Goal: Task Accomplishment & Management: Manage account settings

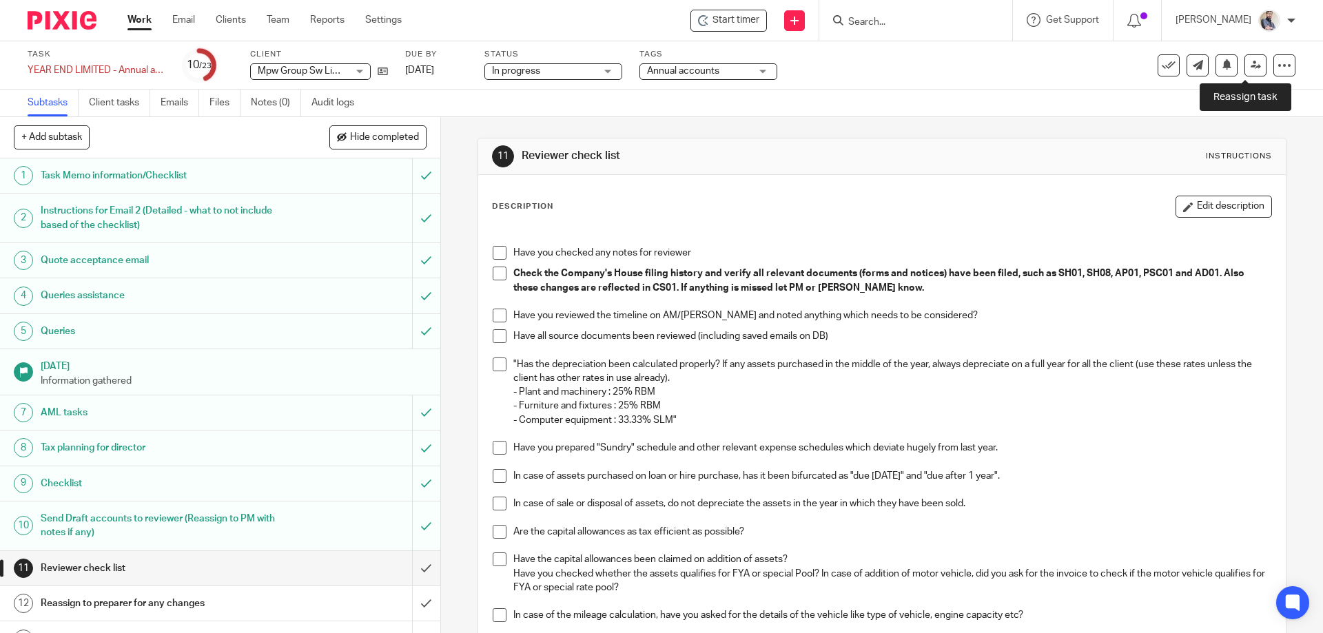
click at [1245, 70] on link at bounding box center [1256, 65] width 22 height 22
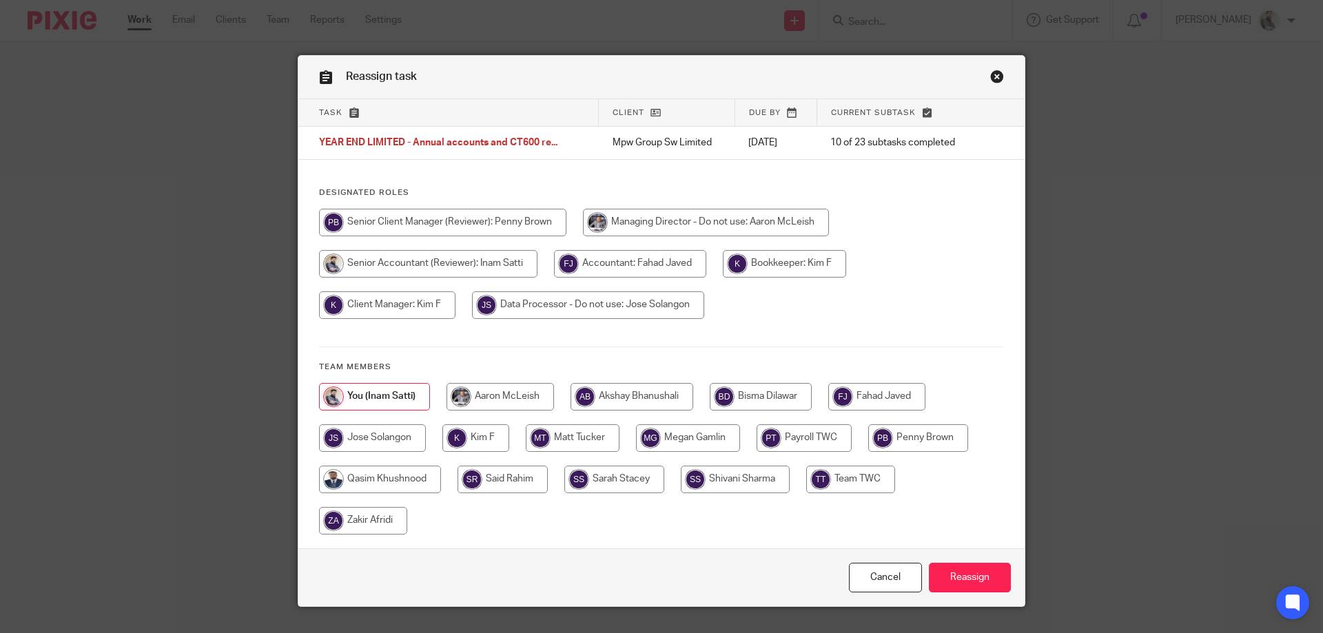
click at [850, 391] on input "radio" at bounding box center [876, 397] width 97 height 28
radio input "true"
click at [968, 571] on input "Reassign" at bounding box center [970, 578] width 82 height 30
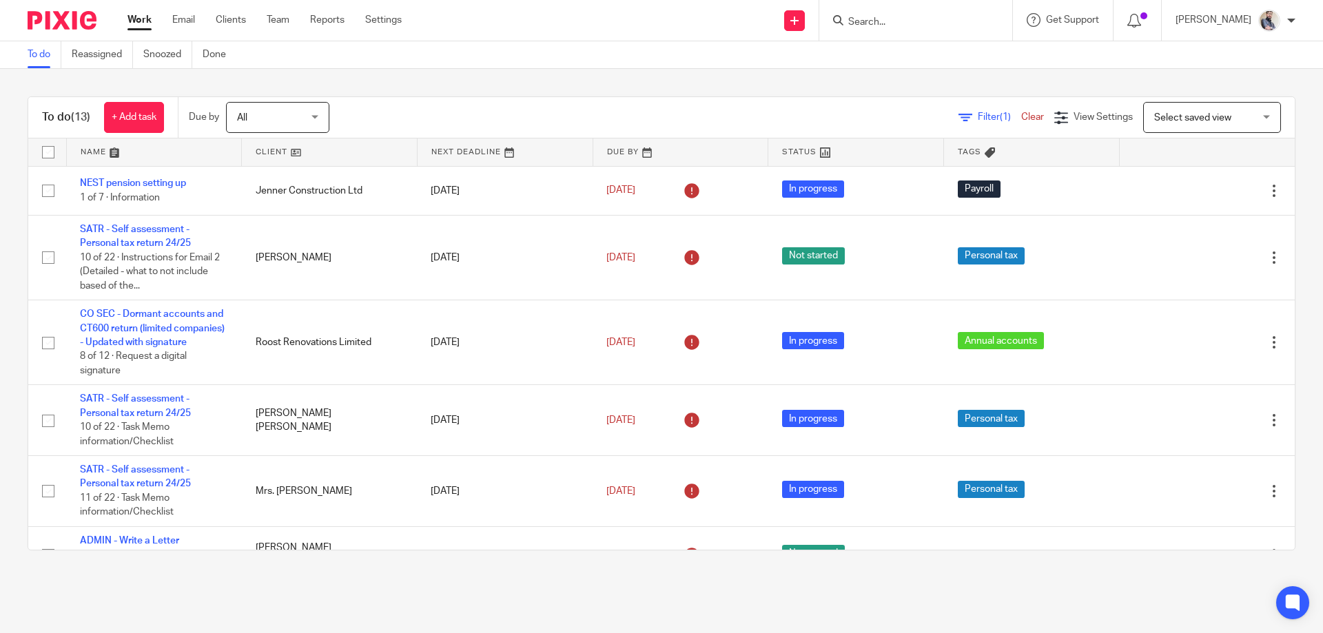
click at [117, 244] on link "SATR - Self assessment - Personal tax return 24/25" at bounding box center [135, 236] width 111 height 23
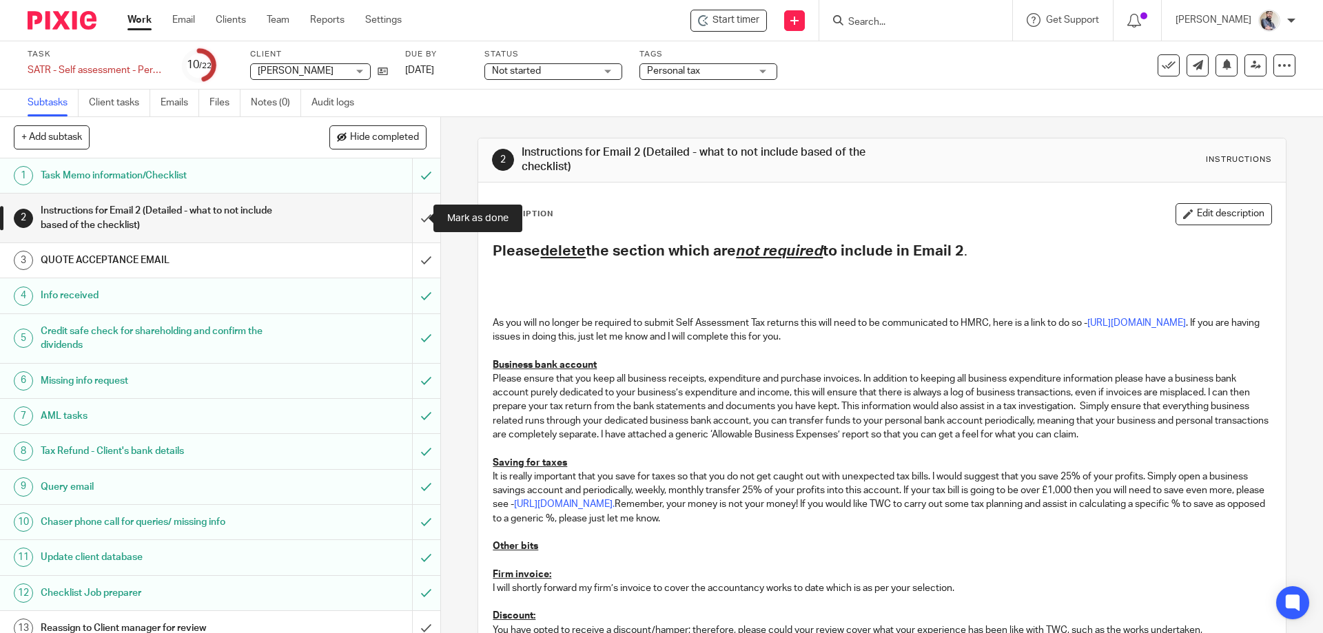
click at [413, 224] on input "submit" at bounding box center [220, 218] width 440 height 49
click at [415, 269] on input "submit" at bounding box center [220, 260] width 440 height 34
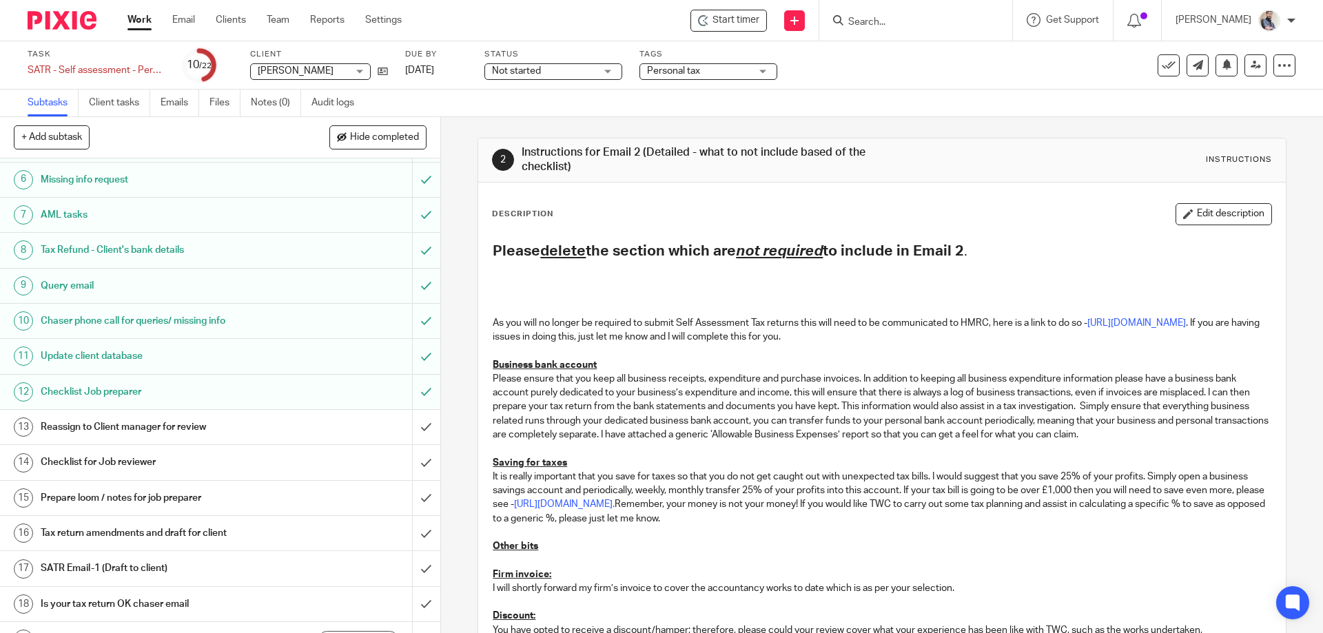
scroll to position [360, 0]
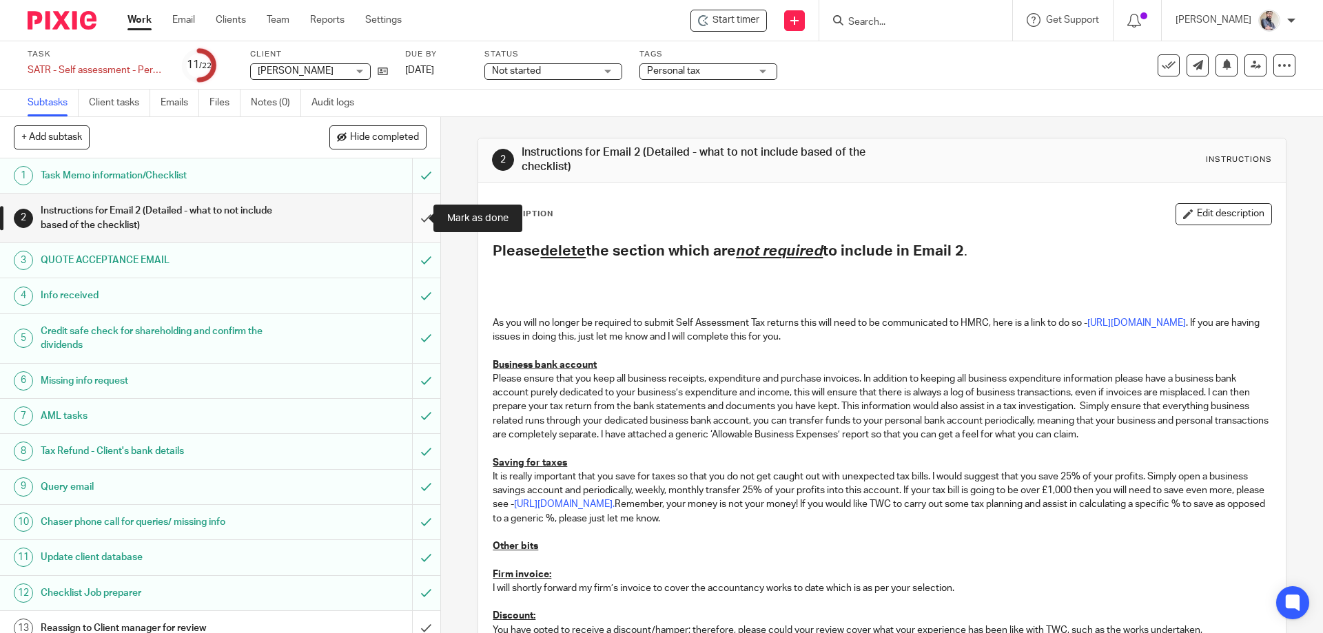
click at [414, 212] on input "submit" at bounding box center [220, 218] width 440 height 49
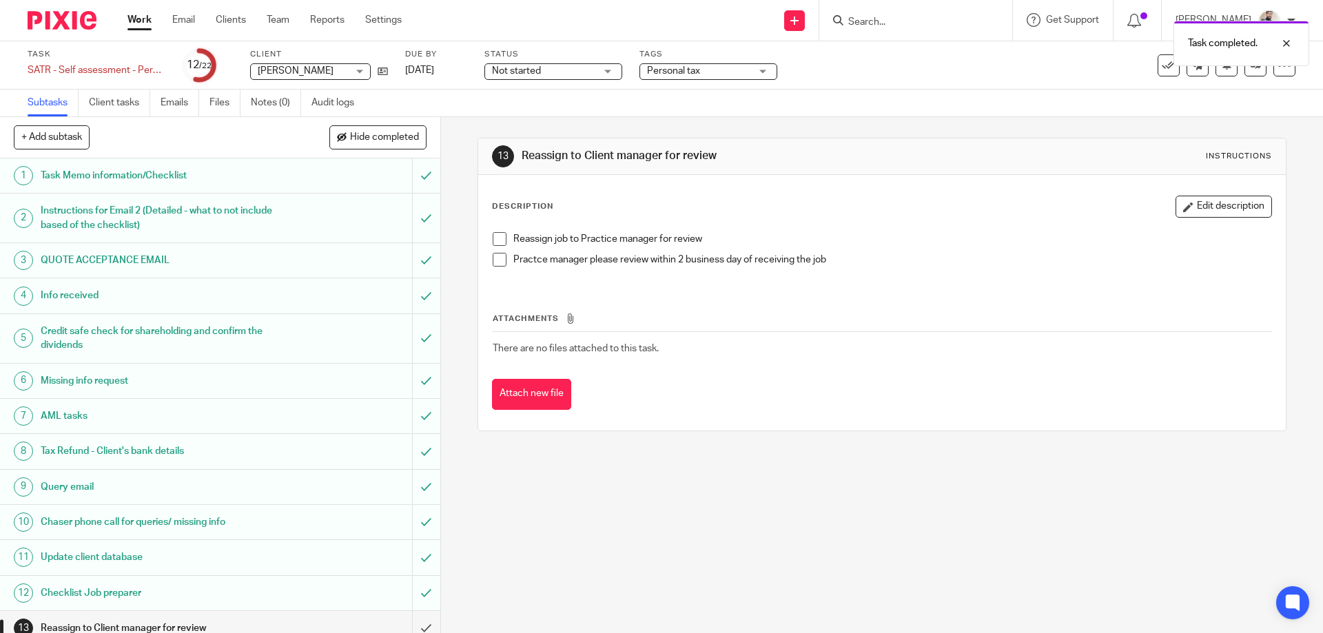
scroll to position [276, 0]
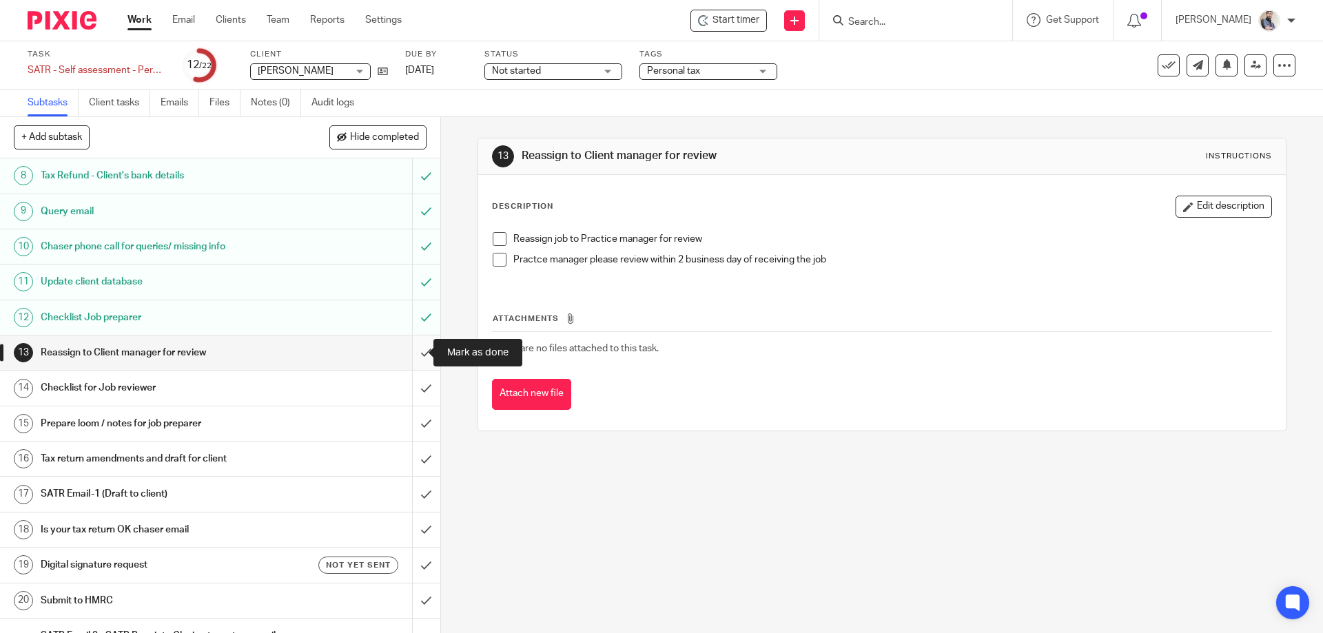
click at [422, 359] on input "submit" at bounding box center [220, 353] width 440 height 34
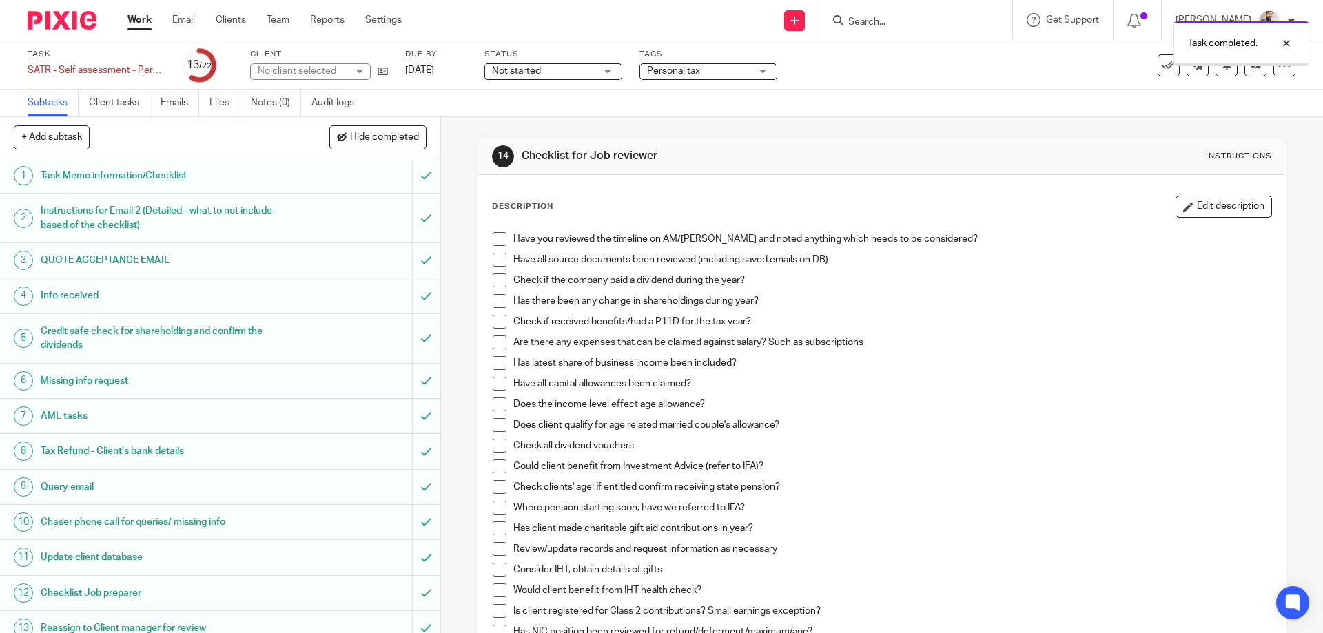
click at [500, 240] on span at bounding box center [500, 239] width 14 height 14
click at [499, 255] on span at bounding box center [500, 260] width 14 height 14
click at [493, 276] on span at bounding box center [500, 281] width 14 height 14
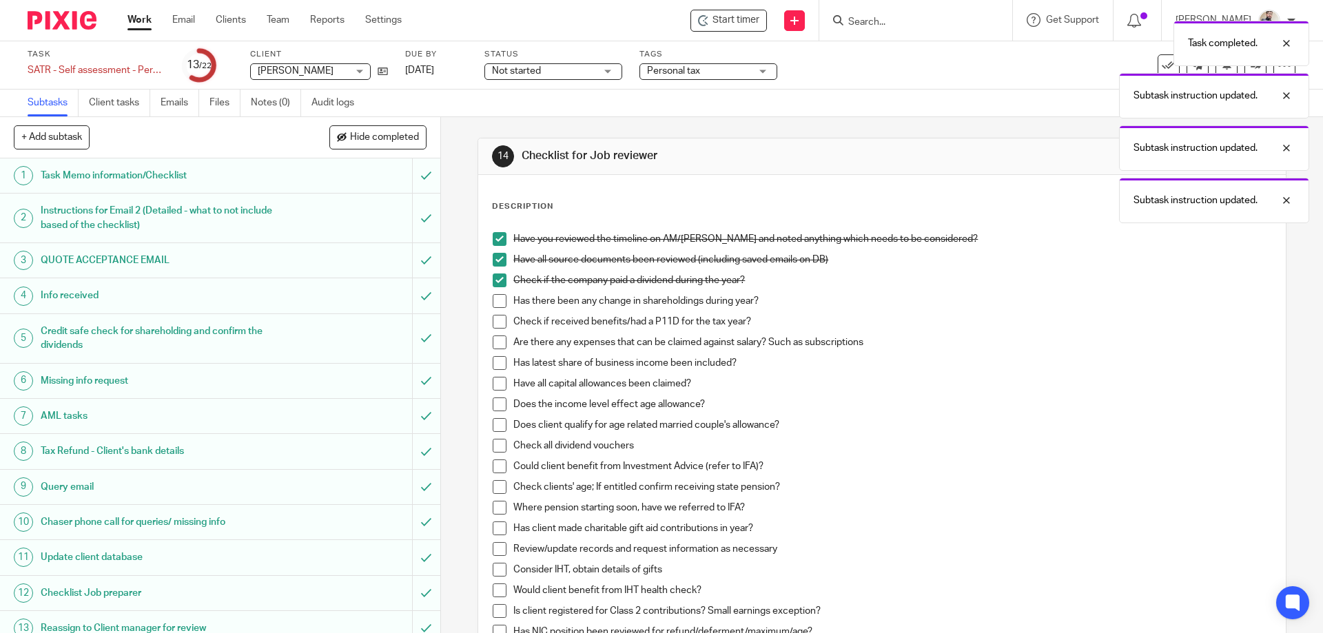
click at [493, 298] on span at bounding box center [500, 301] width 14 height 14
click at [493, 325] on span at bounding box center [500, 322] width 14 height 14
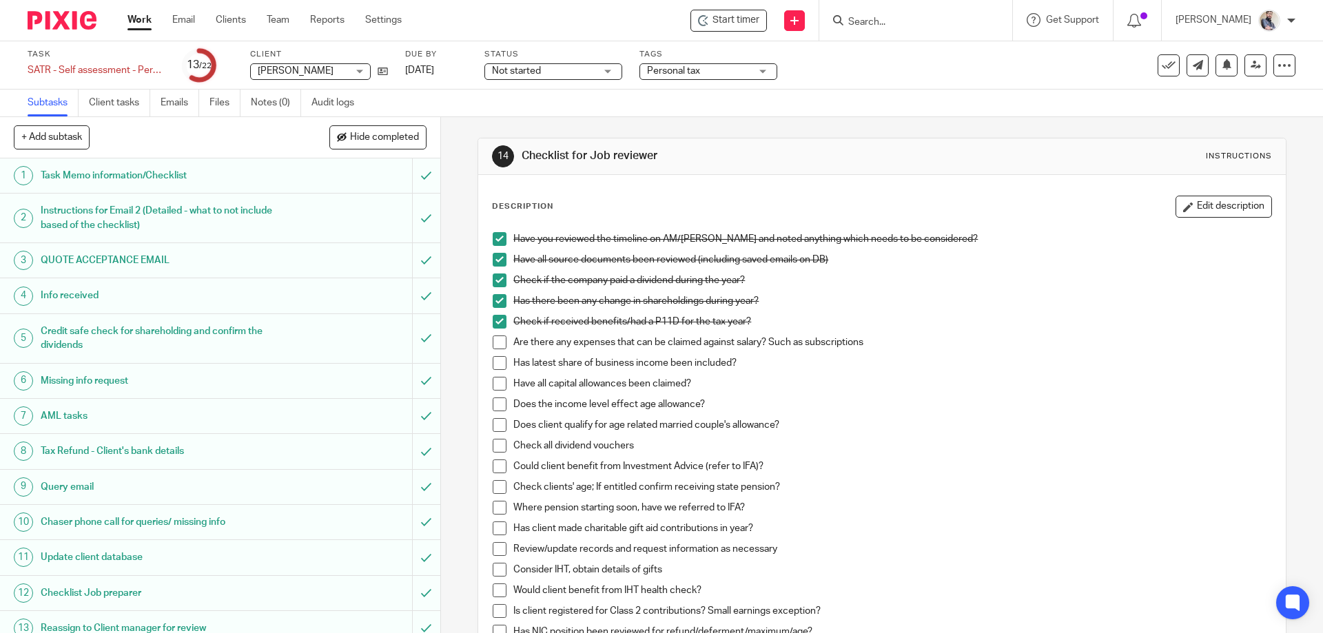
click at [500, 343] on span at bounding box center [500, 343] width 14 height 14
click at [498, 363] on span at bounding box center [500, 363] width 14 height 14
click at [493, 387] on span at bounding box center [500, 384] width 14 height 14
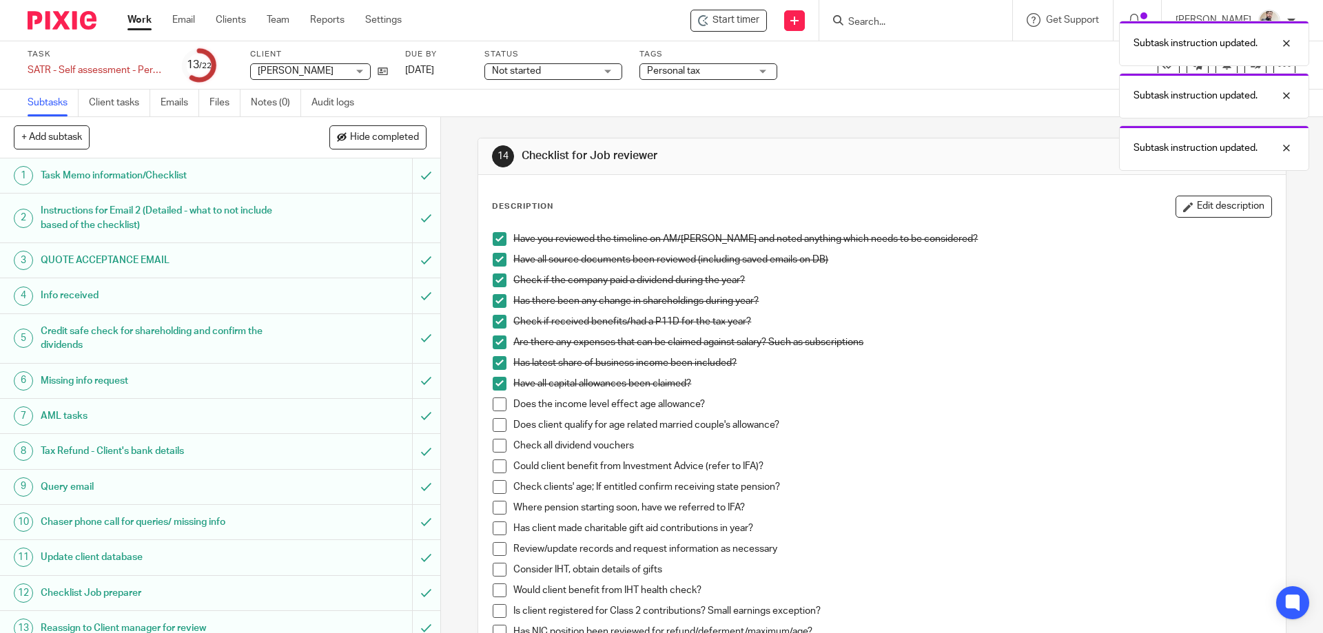
click at [493, 397] on li "Have all capital allowances been claimed?" at bounding box center [882, 387] width 778 height 21
click at [494, 406] on span at bounding box center [500, 405] width 14 height 14
click at [496, 430] on span at bounding box center [500, 425] width 14 height 14
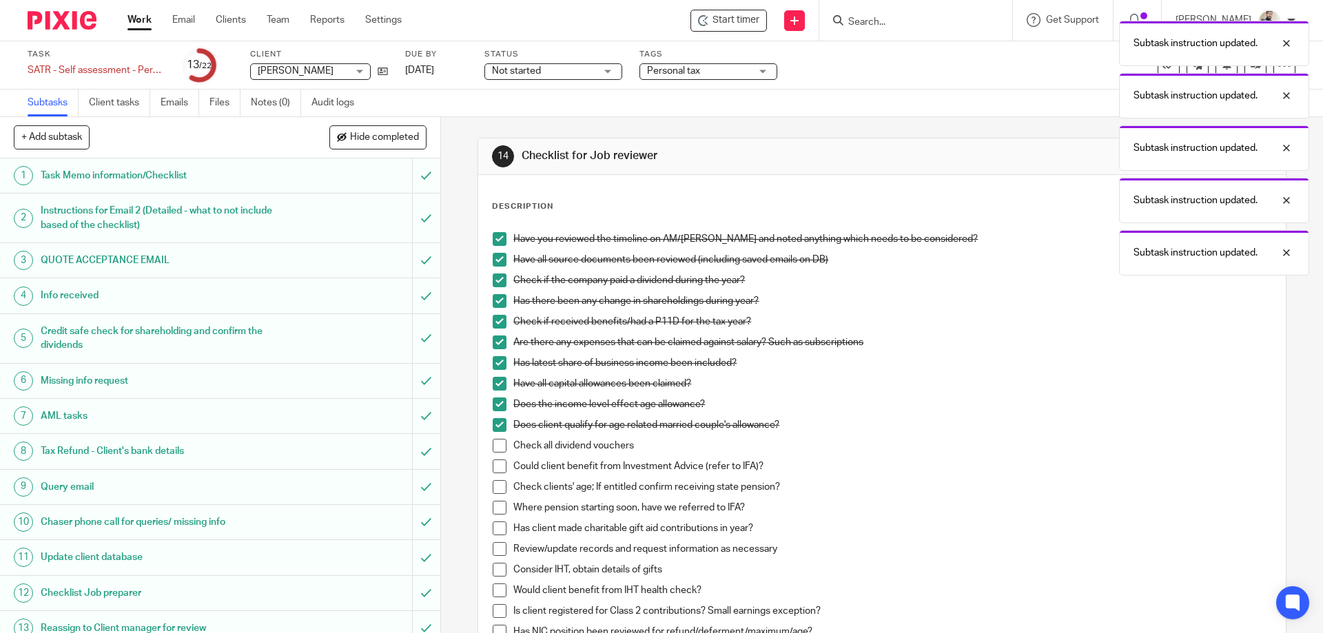
click at [496, 441] on span at bounding box center [500, 446] width 14 height 14
click at [493, 469] on span at bounding box center [500, 467] width 14 height 14
click at [493, 487] on span at bounding box center [500, 487] width 14 height 14
click at [493, 520] on li "Where pension starting soon, have we referred to IFA?" at bounding box center [882, 511] width 778 height 21
click at [493, 511] on span at bounding box center [500, 508] width 14 height 14
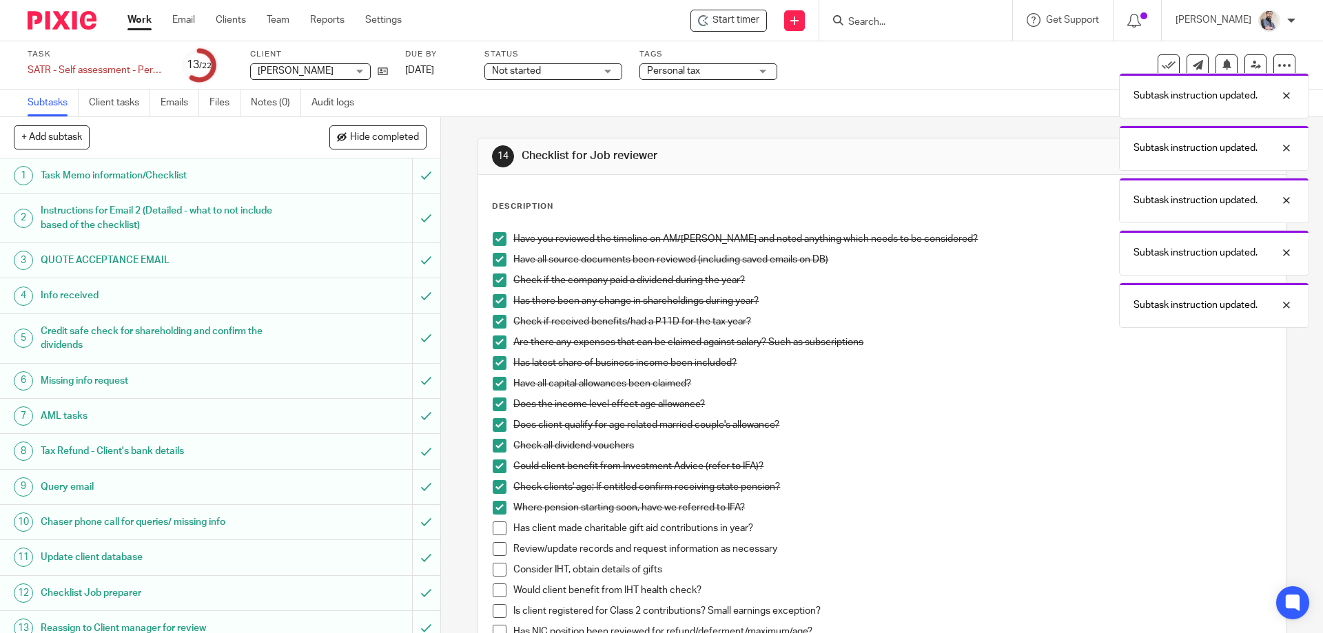
click at [496, 527] on span at bounding box center [500, 529] width 14 height 14
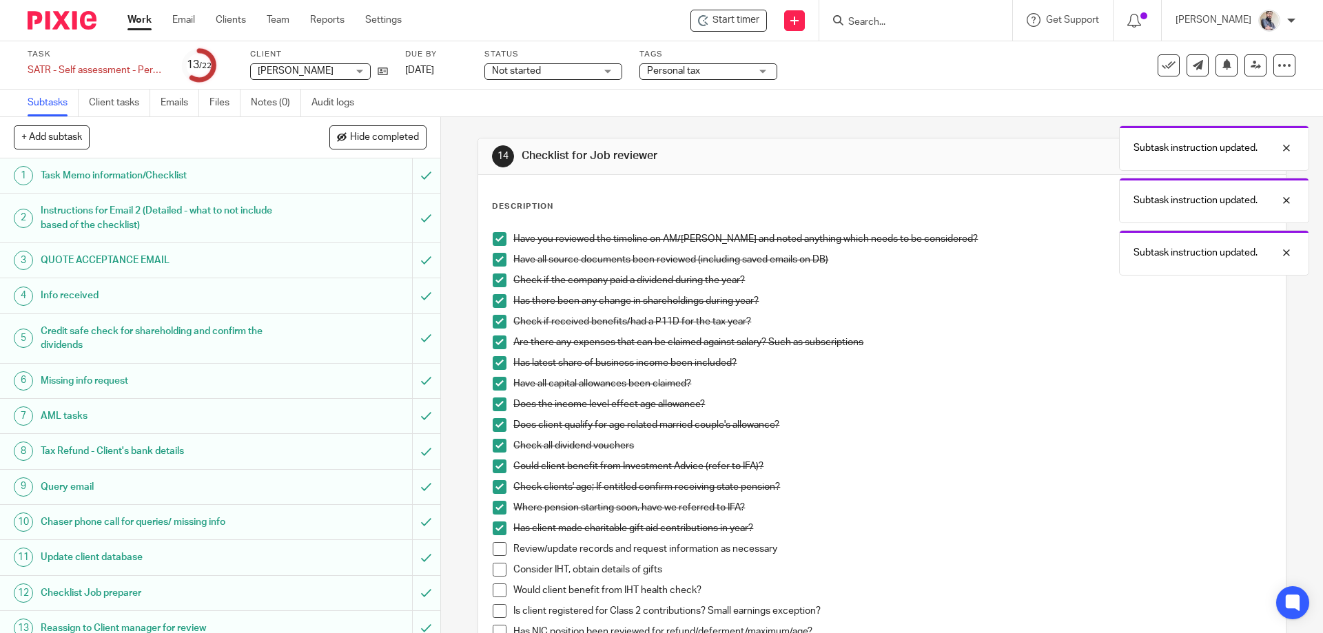
click at [496, 558] on li "Review/update records and request information as necessary" at bounding box center [882, 552] width 778 height 21
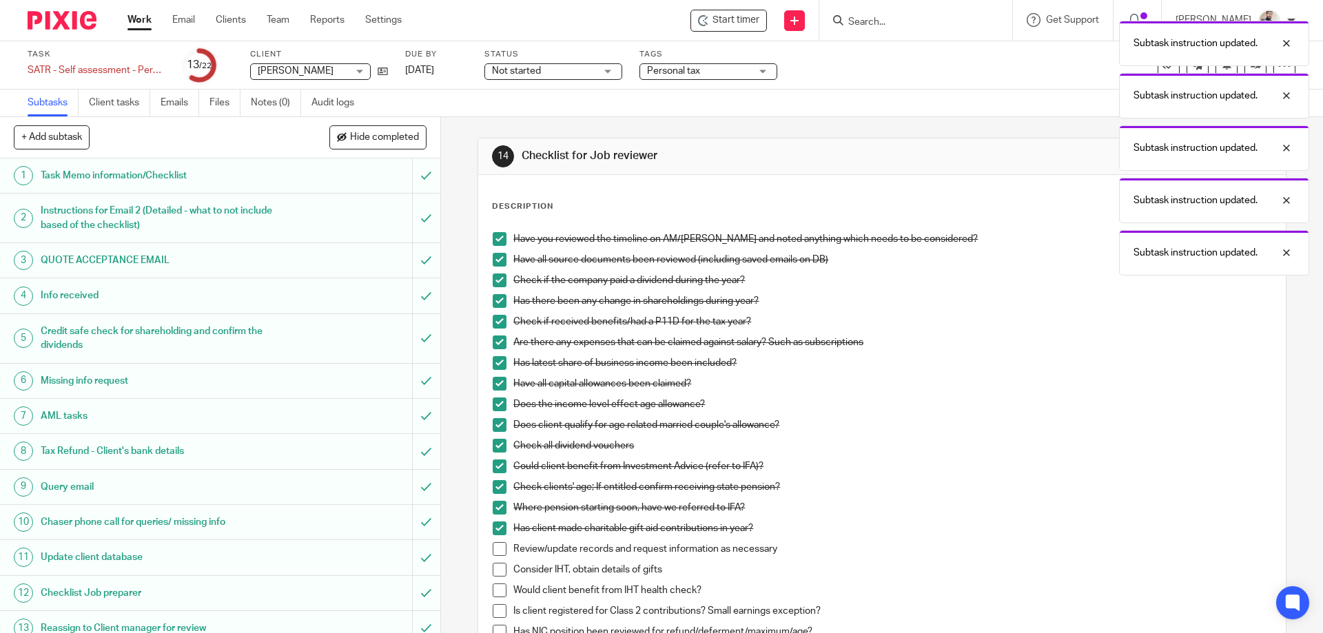
click at [498, 549] on span at bounding box center [500, 549] width 14 height 14
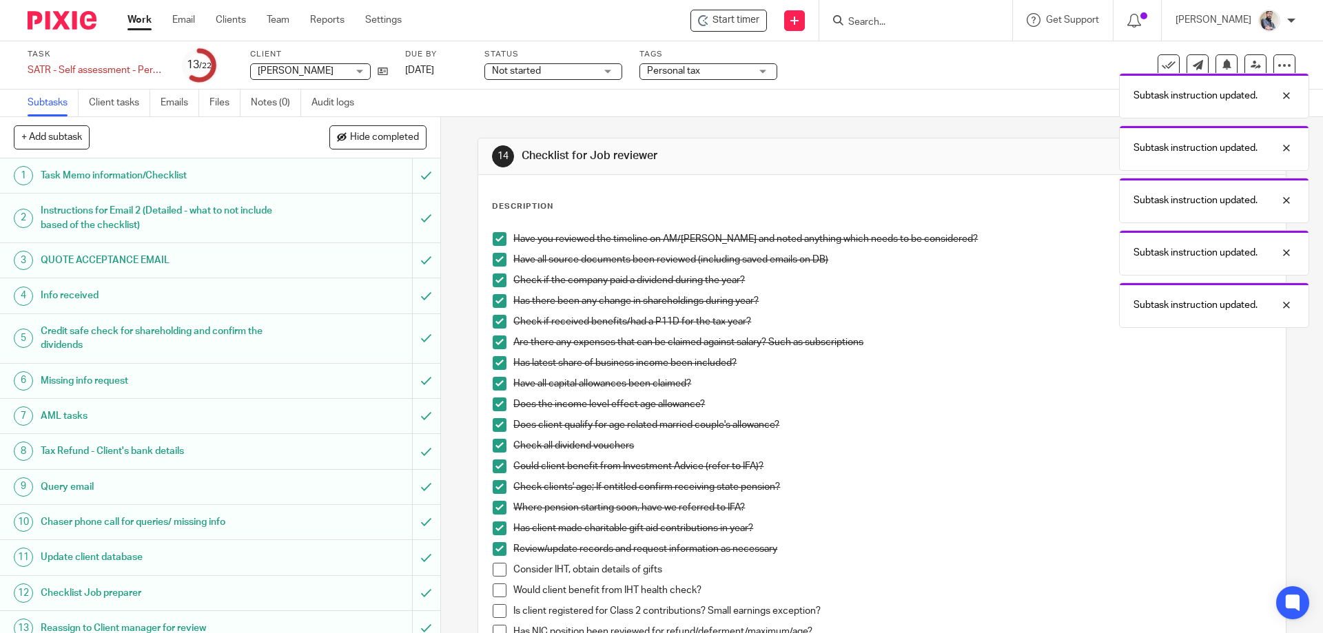
click at [498, 560] on li "Review/update records and request information as necessary" at bounding box center [882, 552] width 778 height 21
click at [498, 565] on span at bounding box center [500, 570] width 14 height 14
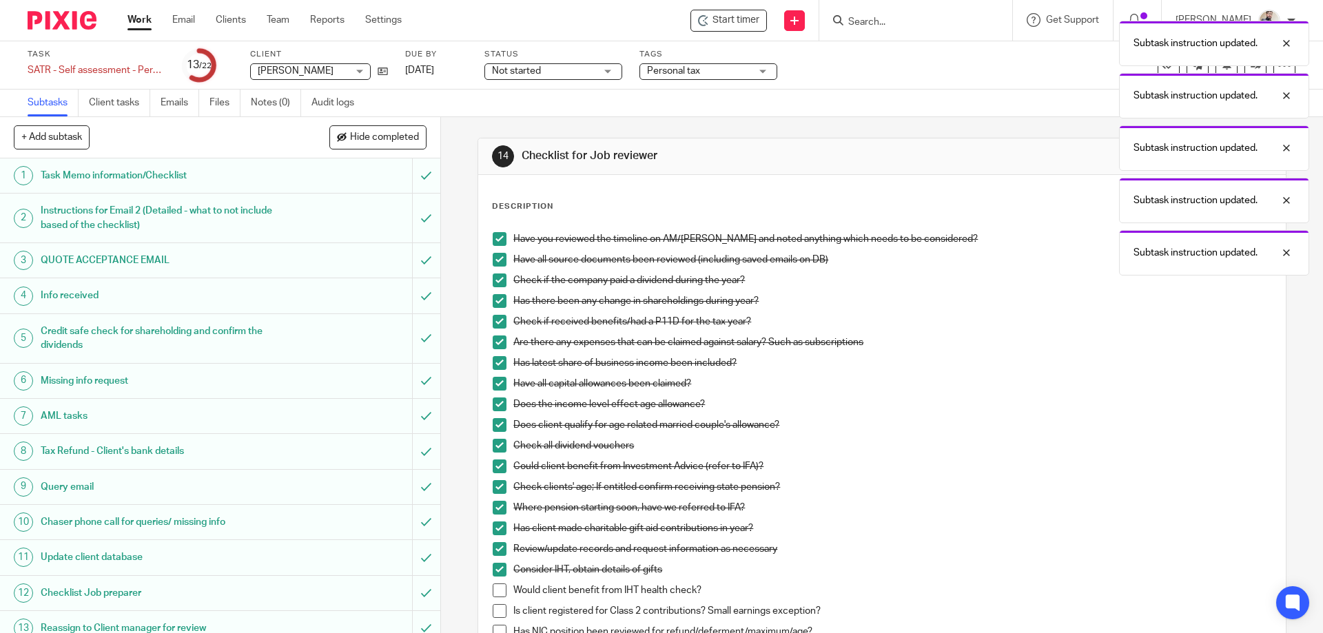
click at [497, 586] on span at bounding box center [500, 591] width 14 height 14
click at [495, 606] on span at bounding box center [500, 611] width 14 height 14
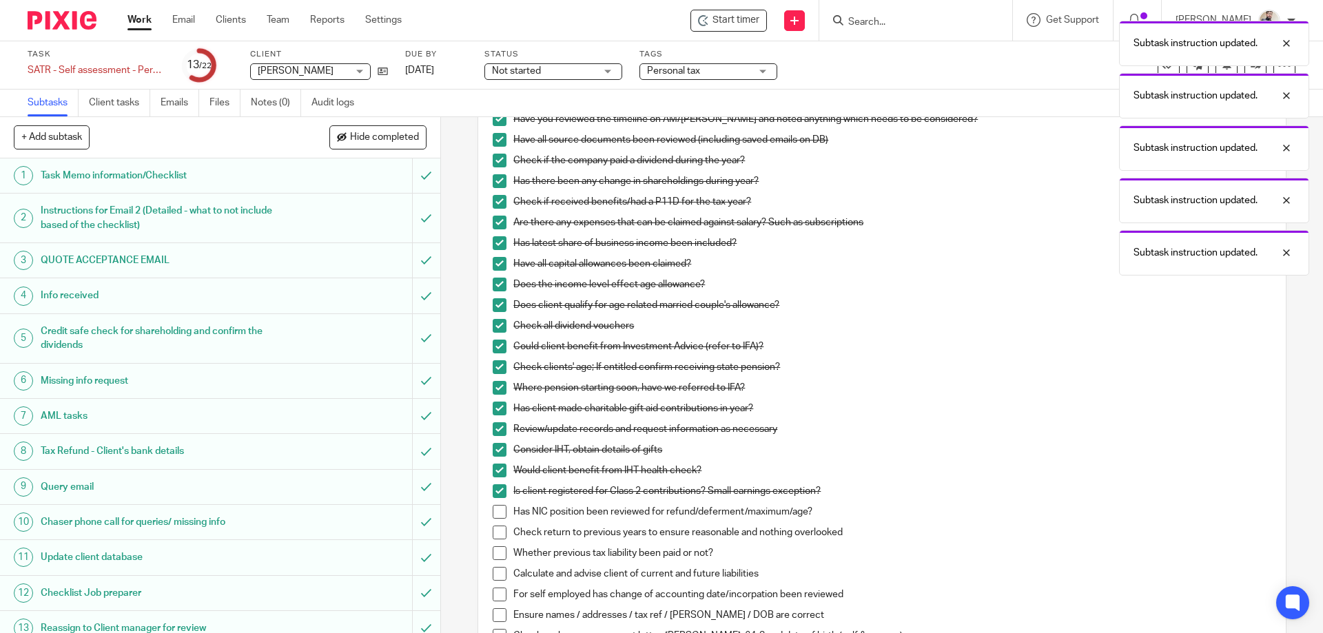
scroll to position [276, 0]
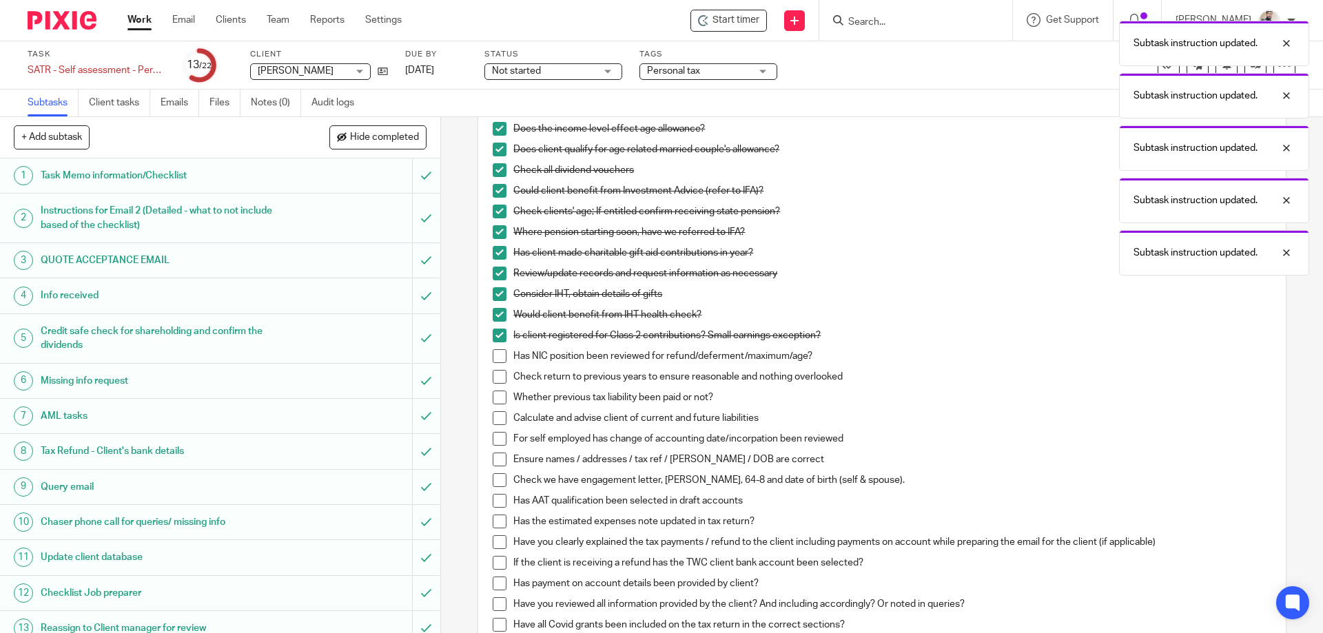
click at [500, 361] on span at bounding box center [500, 356] width 14 height 14
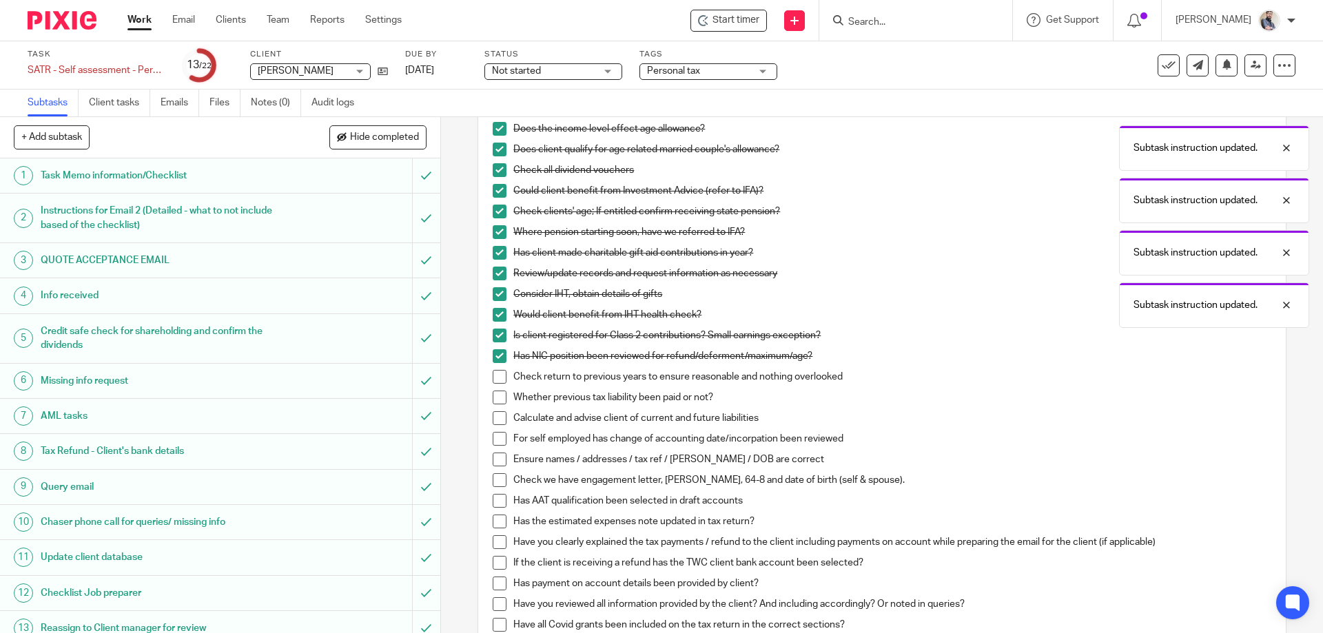
click at [496, 378] on span at bounding box center [500, 377] width 14 height 14
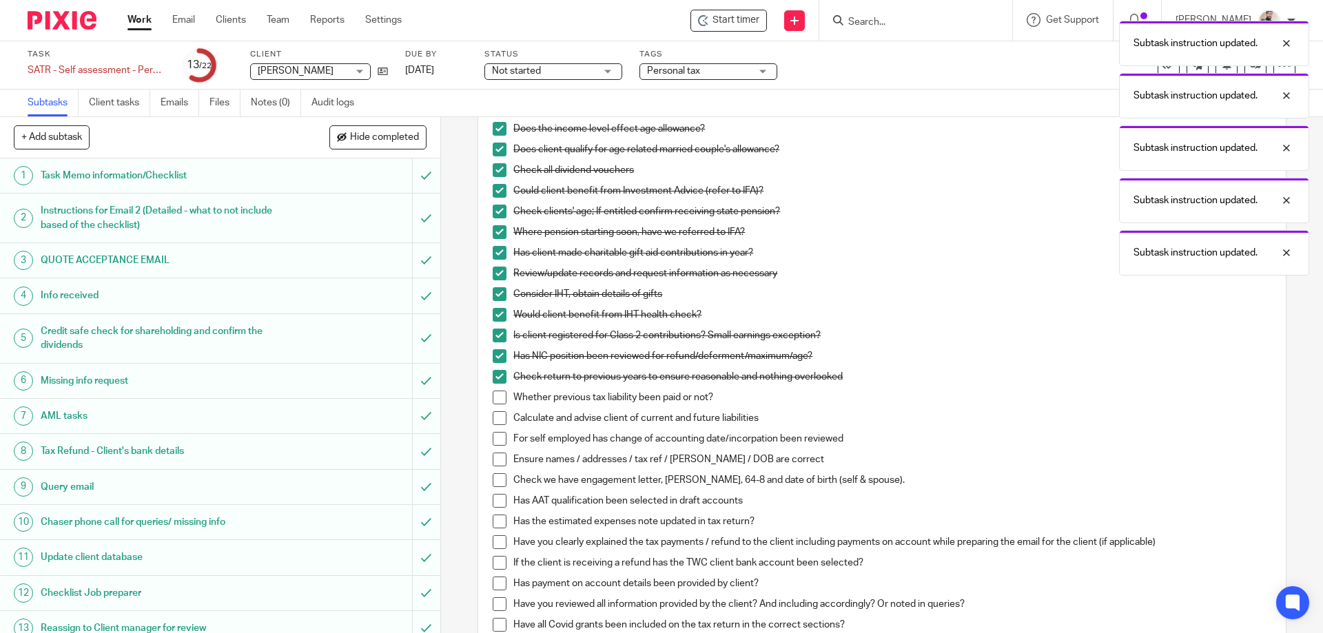
click at [496, 402] on span at bounding box center [500, 398] width 14 height 14
click at [495, 423] on span at bounding box center [500, 418] width 14 height 14
click at [493, 445] on span at bounding box center [500, 439] width 14 height 14
click at [500, 467] on li "Ensure names / addresses / tax ref / NINO / DOB are correct" at bounding box center [882, 463] width 778 height 21
click at [500, 464] on span at bounding box center [500, 460] width 14 height 14
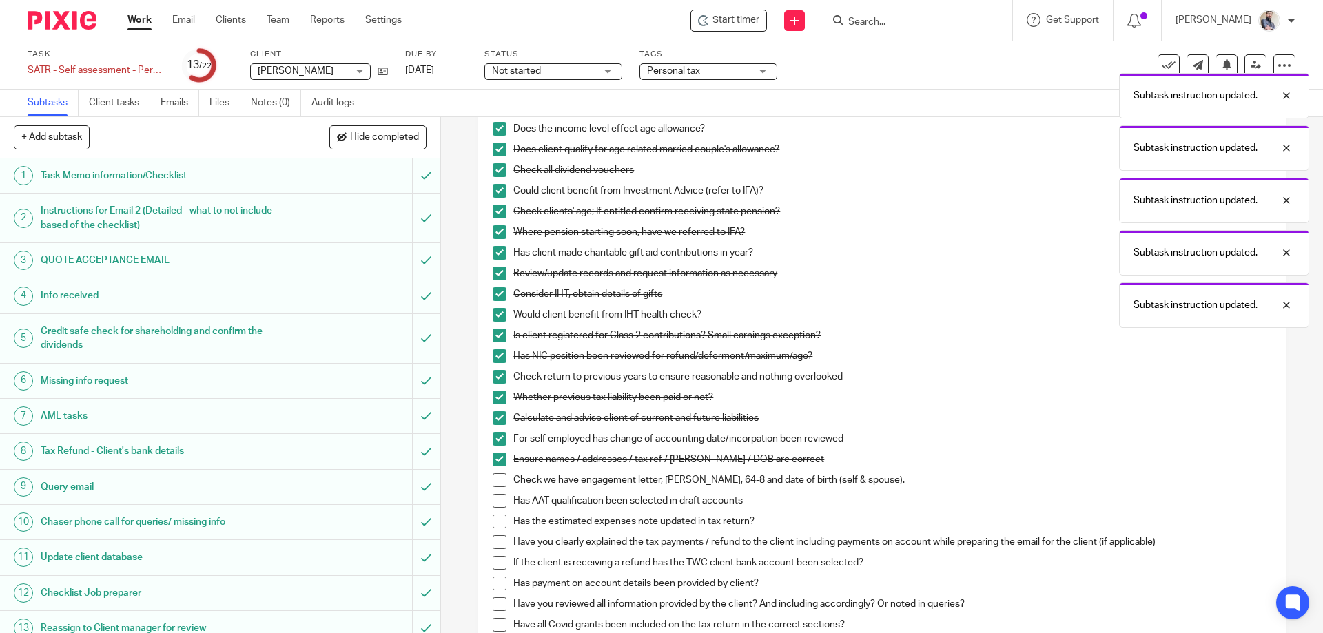
click at [493, 482] on span at bounding box center [500, 480] width 14 height 14
click at [496, 500] on span at bounding box center [500, 501] width 14 height 14
click at [496, 515] on span at bounding box center [500, 522] width 14 height 14
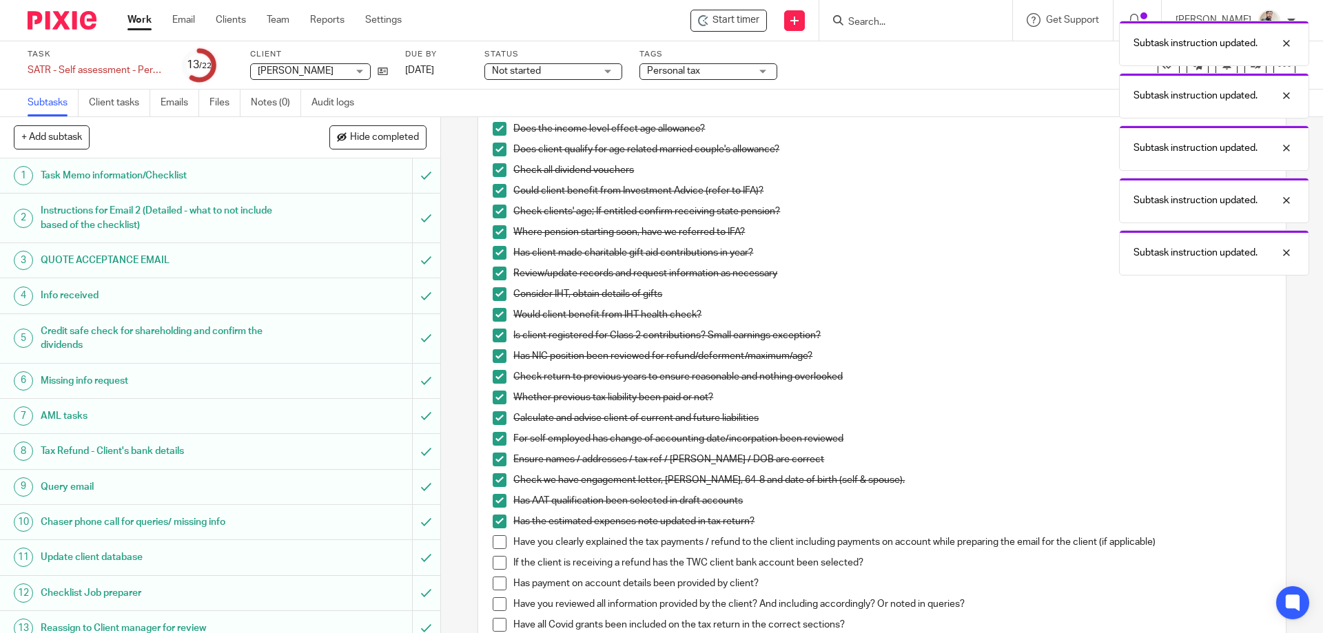
click at [498, 540] on span at bounding box center [500, 542] width 14 height 14
click at [496, 566] on span at bounding box center [500, 563] width 14 height 14
click at [496, 584] on span at bounding box center [500, 584] width 14 height 14
click at [496, 604] on span at bounding box center [500, 605] width 14 height 14
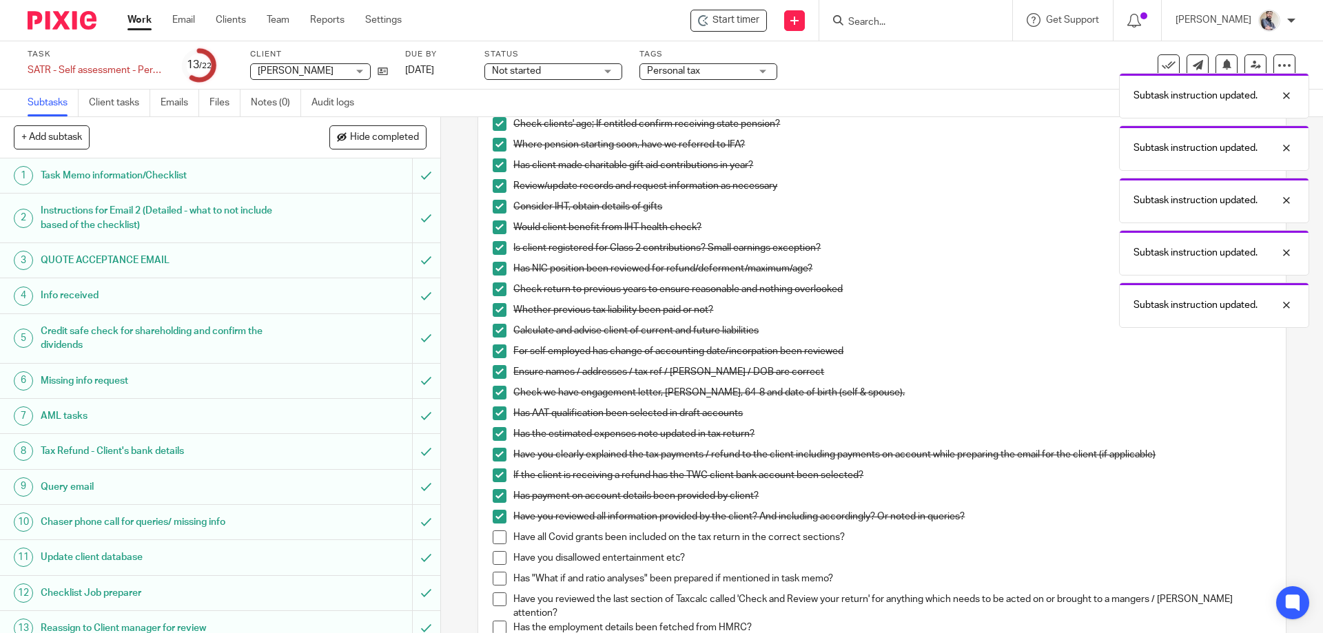
scroll to position [460, 0]
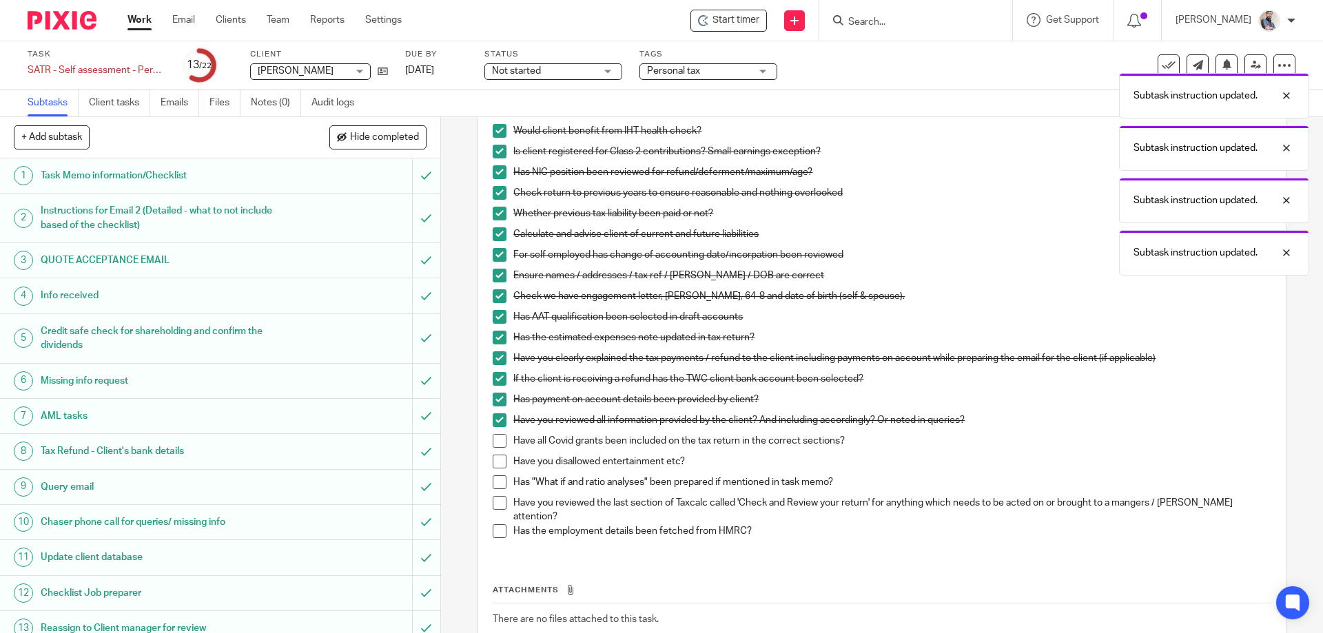
click at [493, 439] on span at bounding box center [500, 441] width 14 height 14
click at [493, 458] on span at bounding box center [500, 462] width 14 height 14
click at [494, 473] on li "Have you disallowed entertainment etc?" at bounding box center [882, 465] width 778 height 21
click at [494, 479] on span at bounding box center [500, 483] width 14 height 14
click at [496, 503] on span at bounding box center [500, 503] width 14 height 14
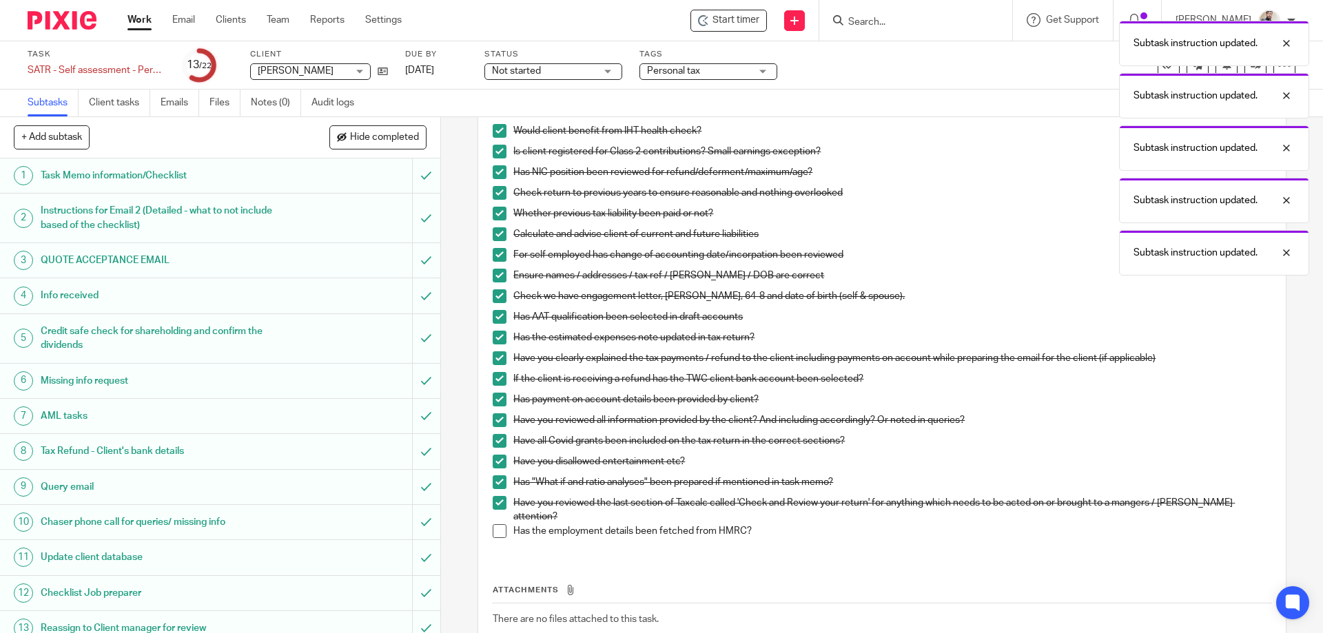
click at [498, 528] on span at bounding box center [500, 531] width 14 height 14
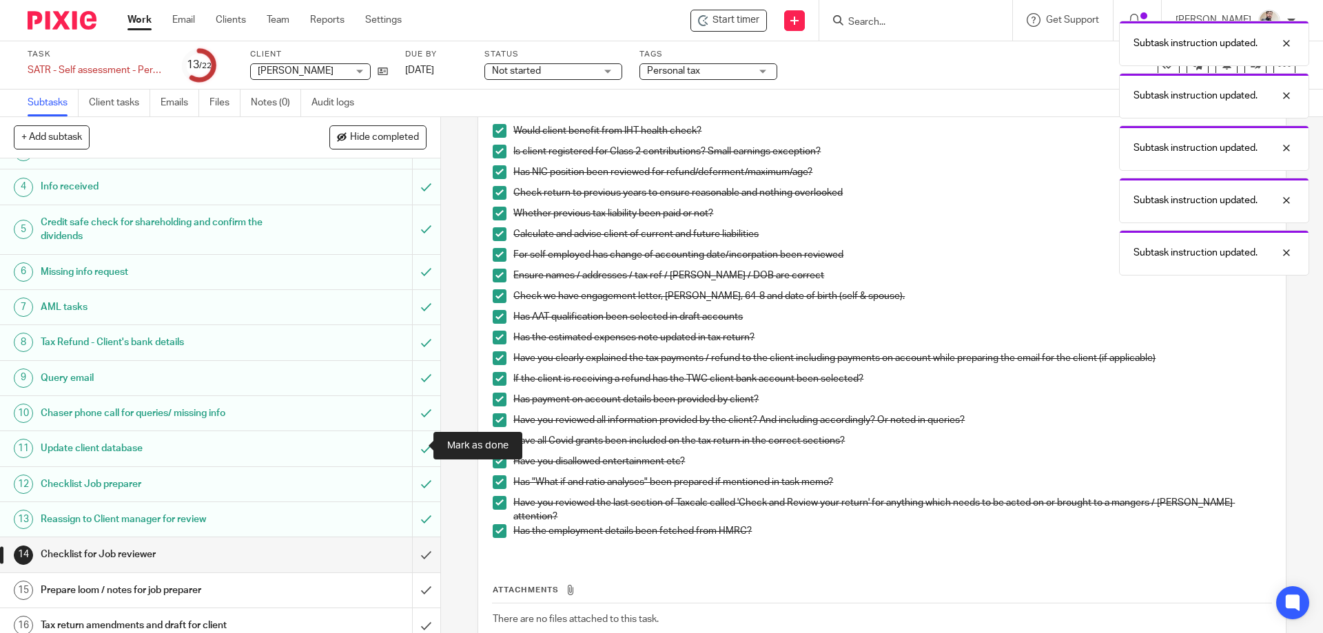
scroll to position [360, 0]
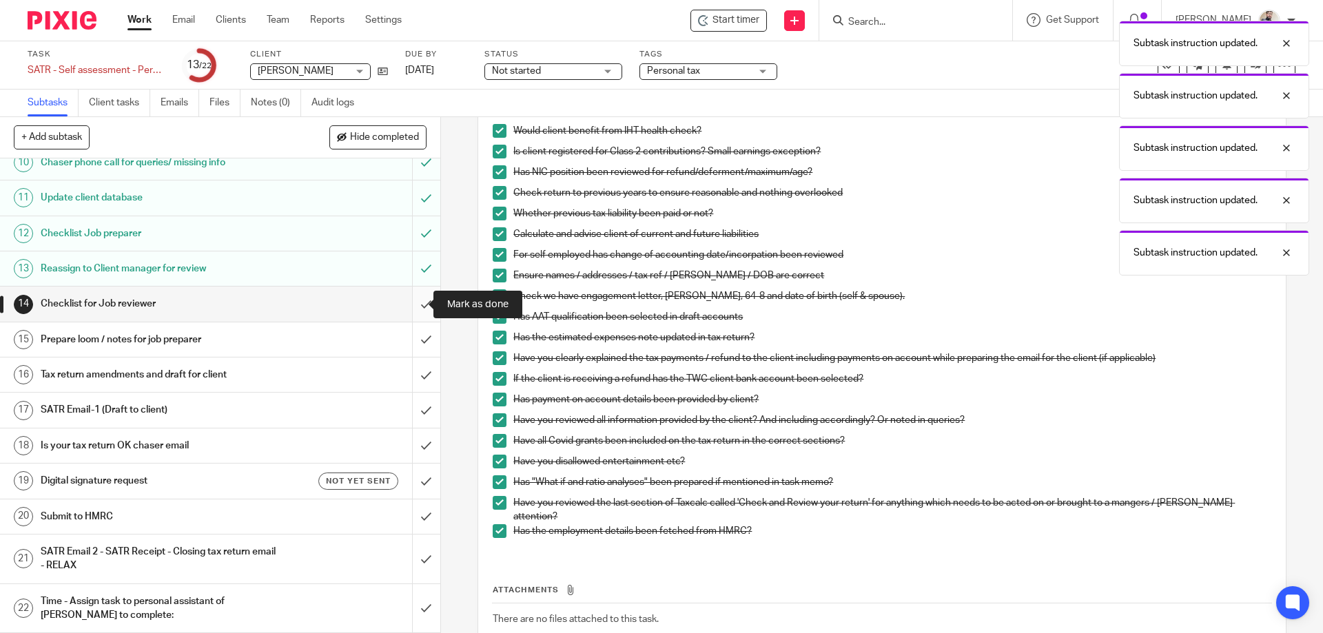
click at [411, 309] on input "submit" at bounding box center [220, 304] width 440 height 34
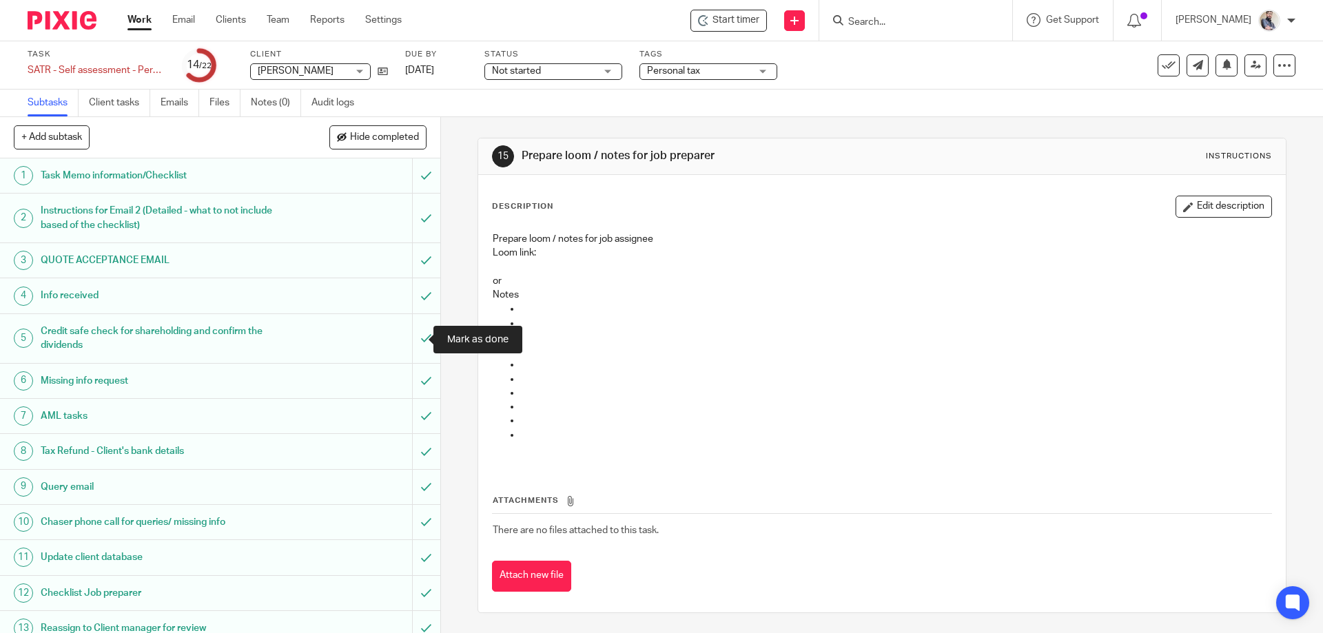
scroll to position [360, 0]
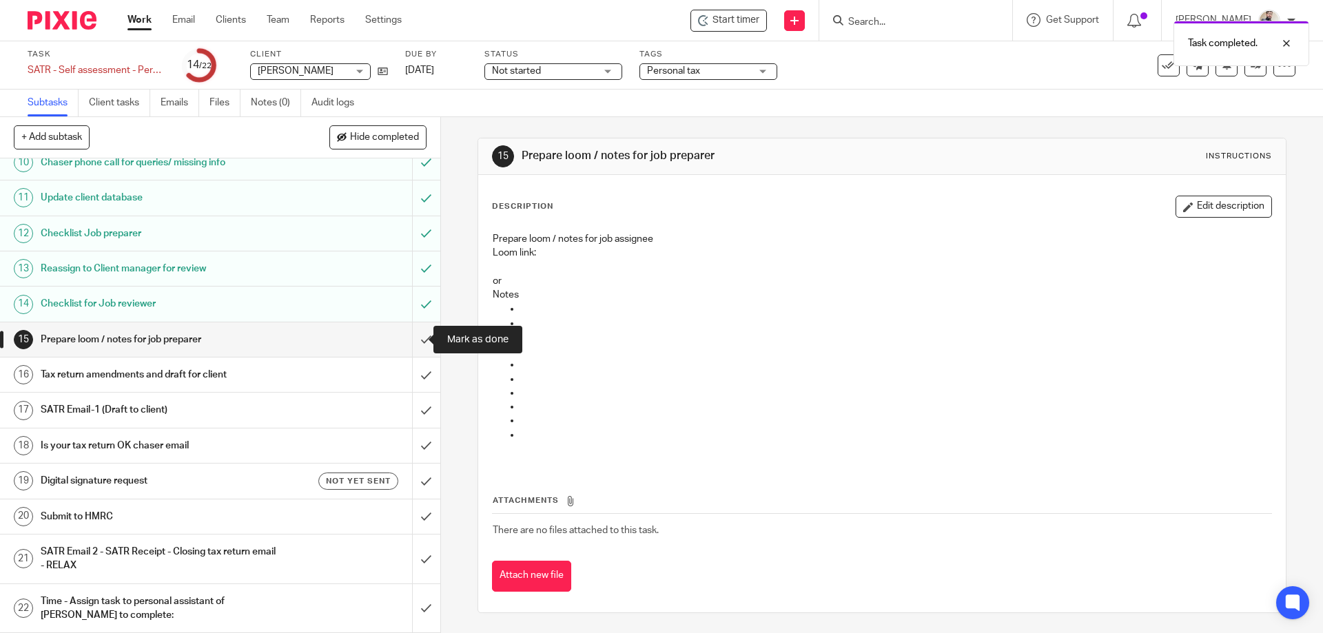
click at [417, 336] on input "submit" at bounding box center [220, 340] width 440 height 34
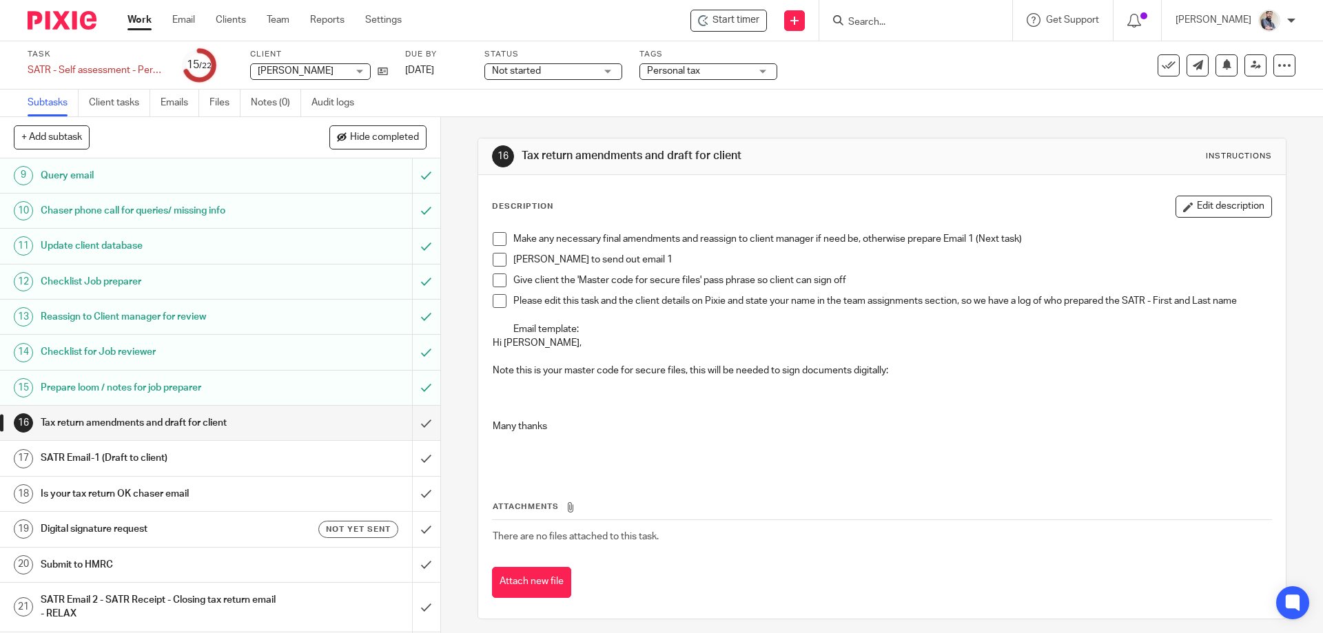
scroll to position [360, 0]
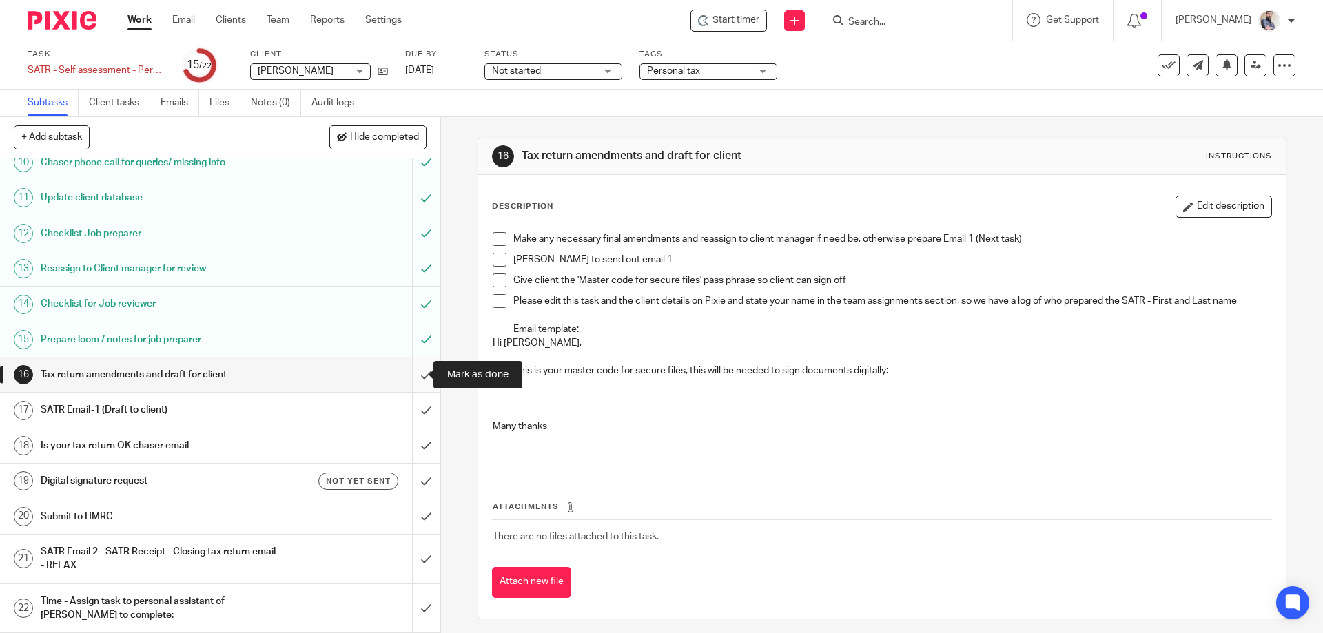
click at [405, 378] on input "submit" at bounding box center [220, 375] width 440 height 34
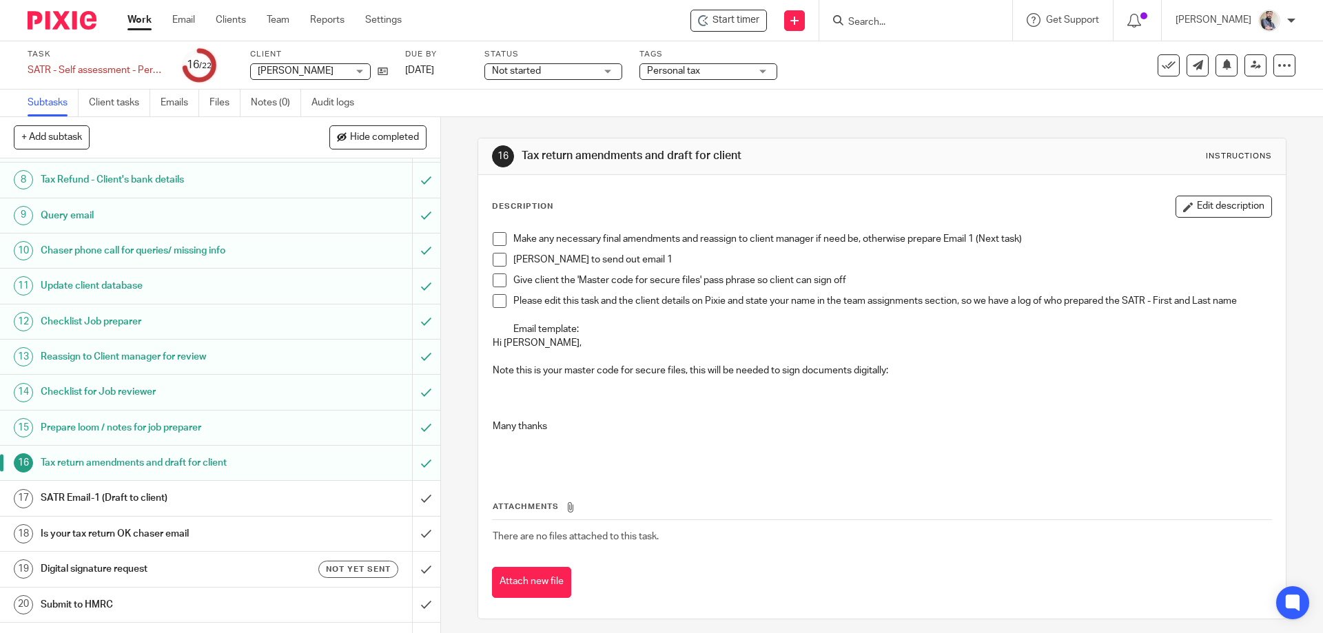
scroll to position [360, 0]
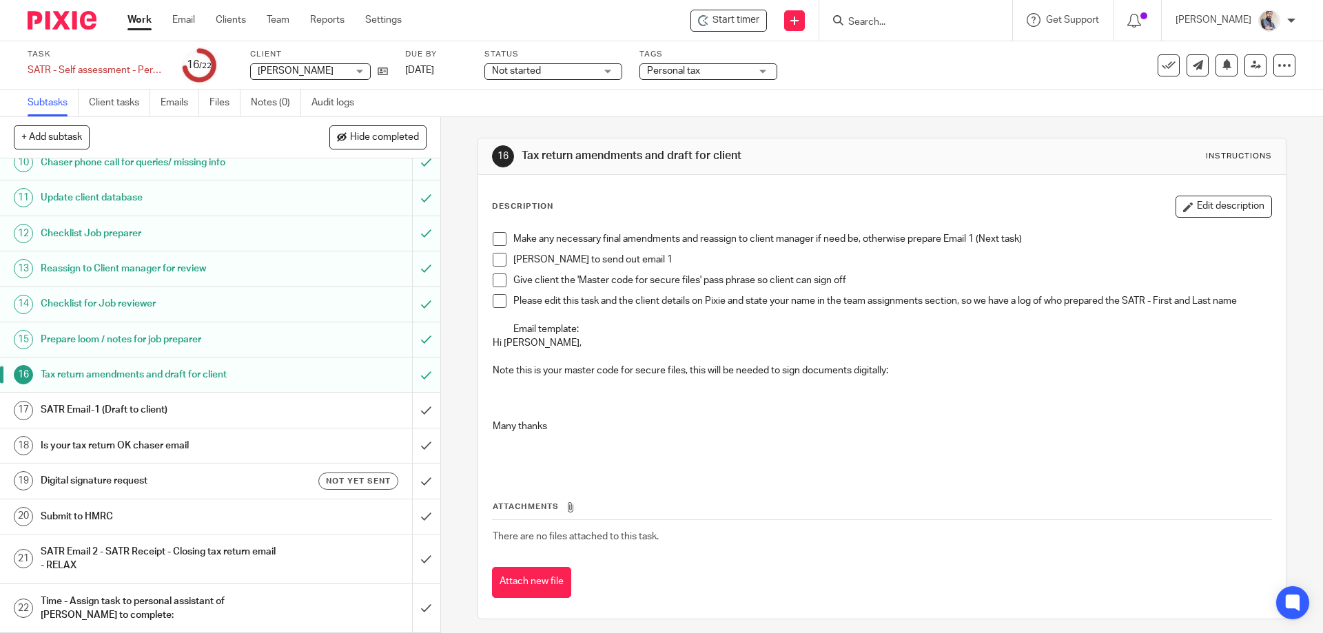
click at [318, 413] on div "SATR Email-1 (Draft to client)" at bounding box center [220, 410] width 358 height 21
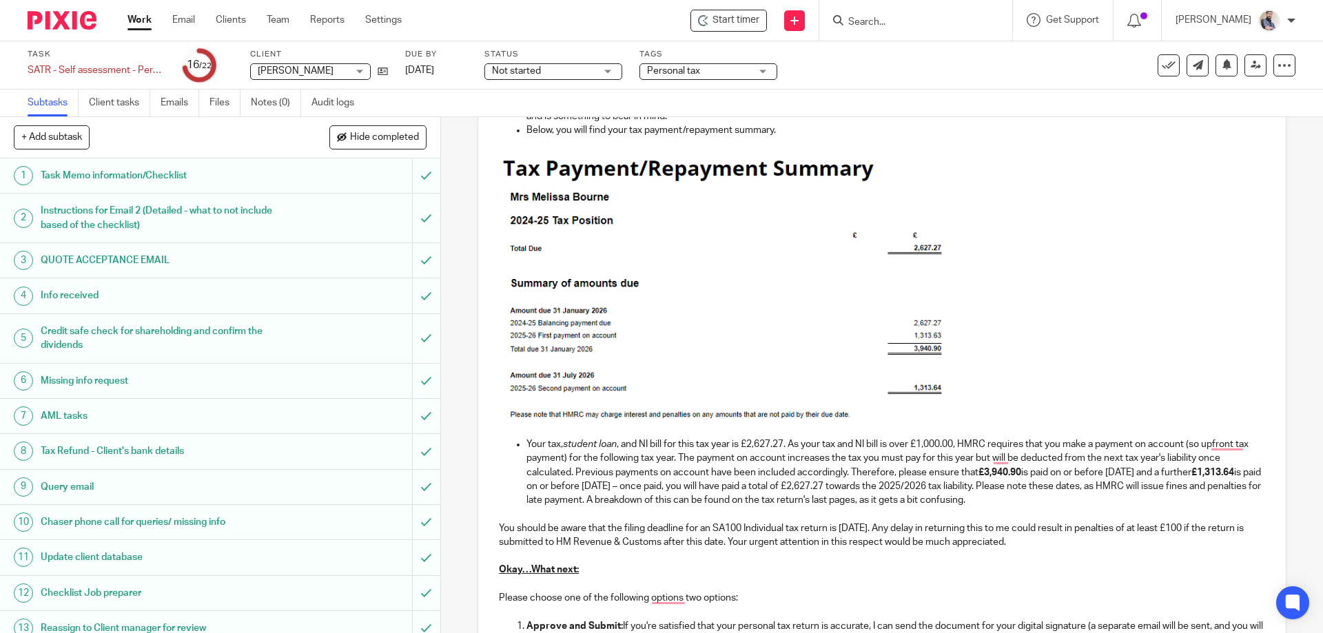
scroll to position [460, 0]
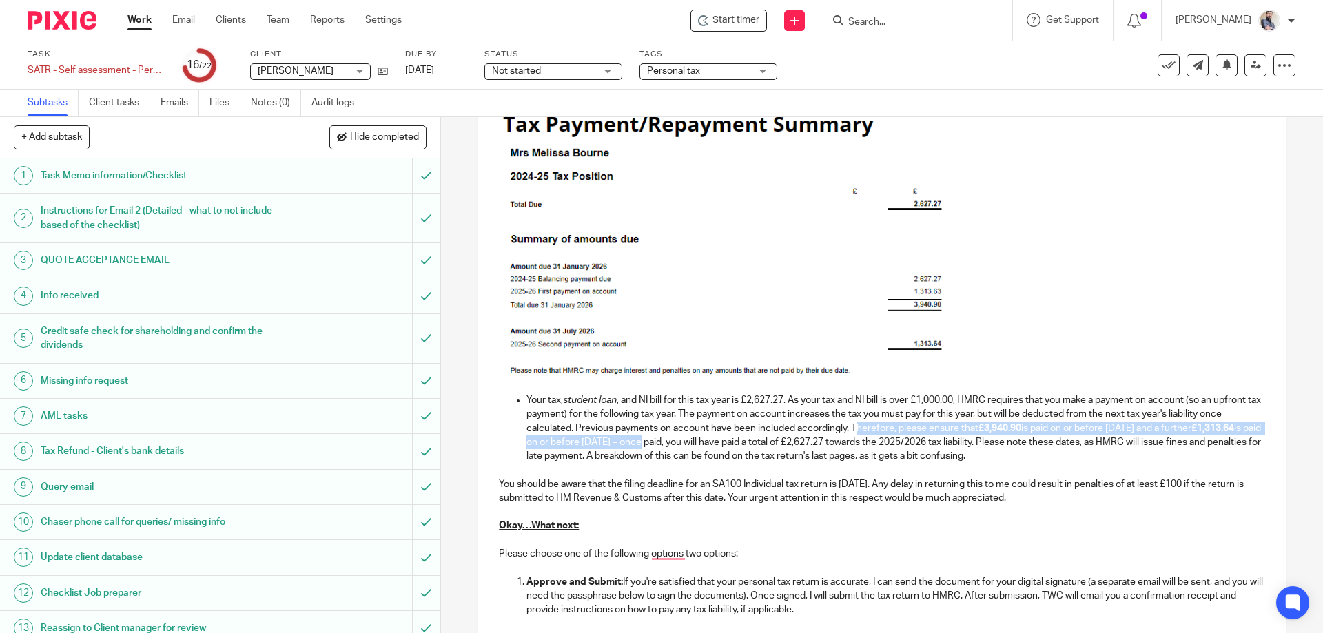
drag, startPoint x: 908, startPoint y: 429, endPoint x: 768, endPoint y: 437, distance: 139.5
click at [768, 437] on p "Your tax, student loan , and NI bill for this tax year is £2,627.27. As your ta…" at bounding box center [896, 429] width 738 height 70
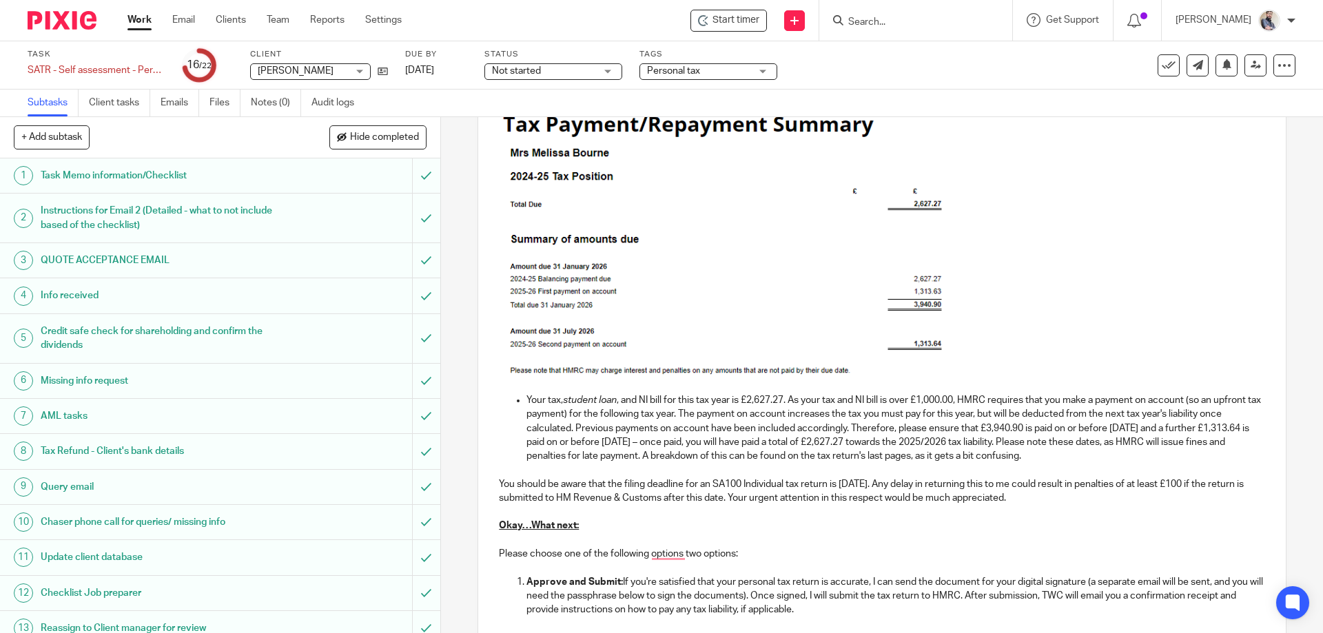
click at [905, 427] on p "Your tax, student loan , and NI bill for this tax year is £2,627.27. As your ta…" at bounding box center [896, 429] width 738 height 70
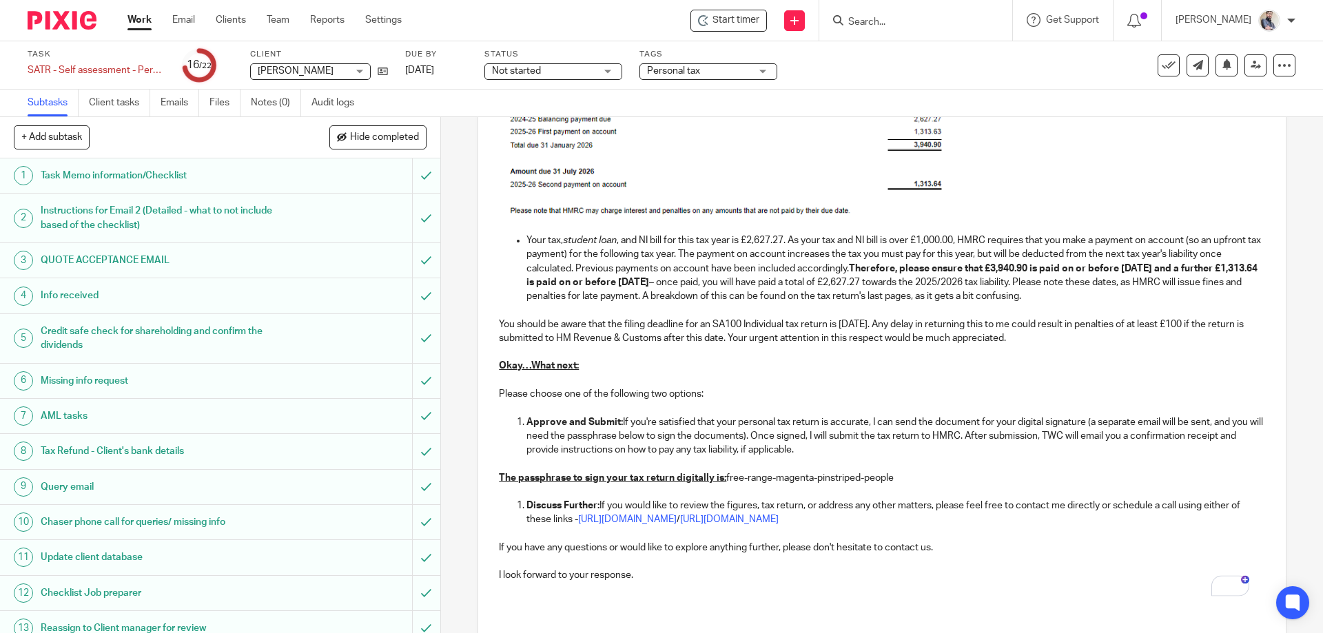
scroll to position [643, 0]
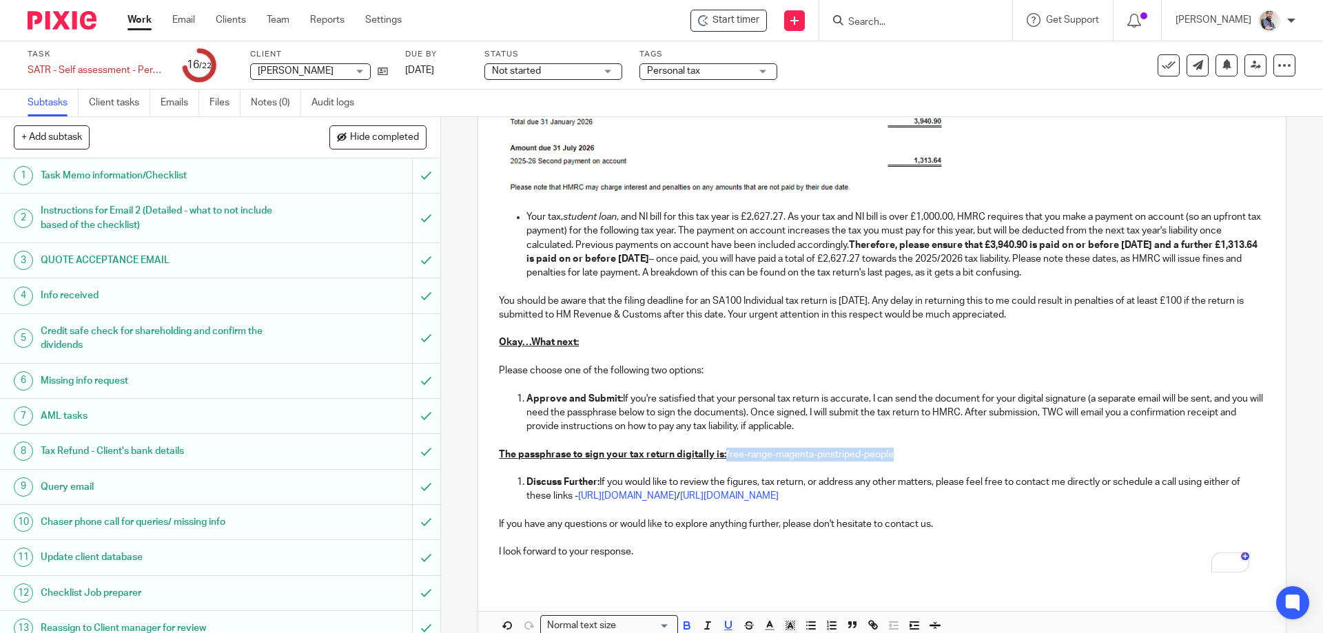
drag, startPoint x: 897, startPoint y: 459, endPoint x: 719, endPoint y: 461, distance: 177.8
click at [719, 461] on p "The passphrase to sign your tax return digitally is: free-range-magenta-pinstri…" at bounding box center [882, 455] width 766 height 14
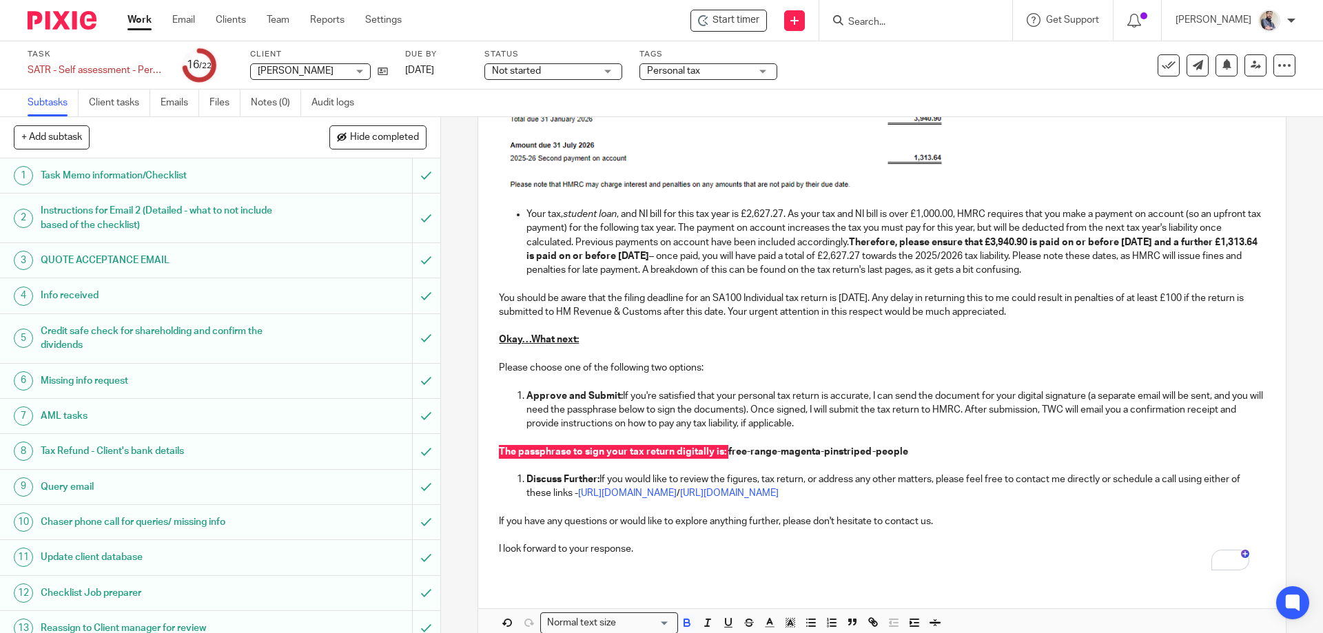
scroll to position [717, 0]
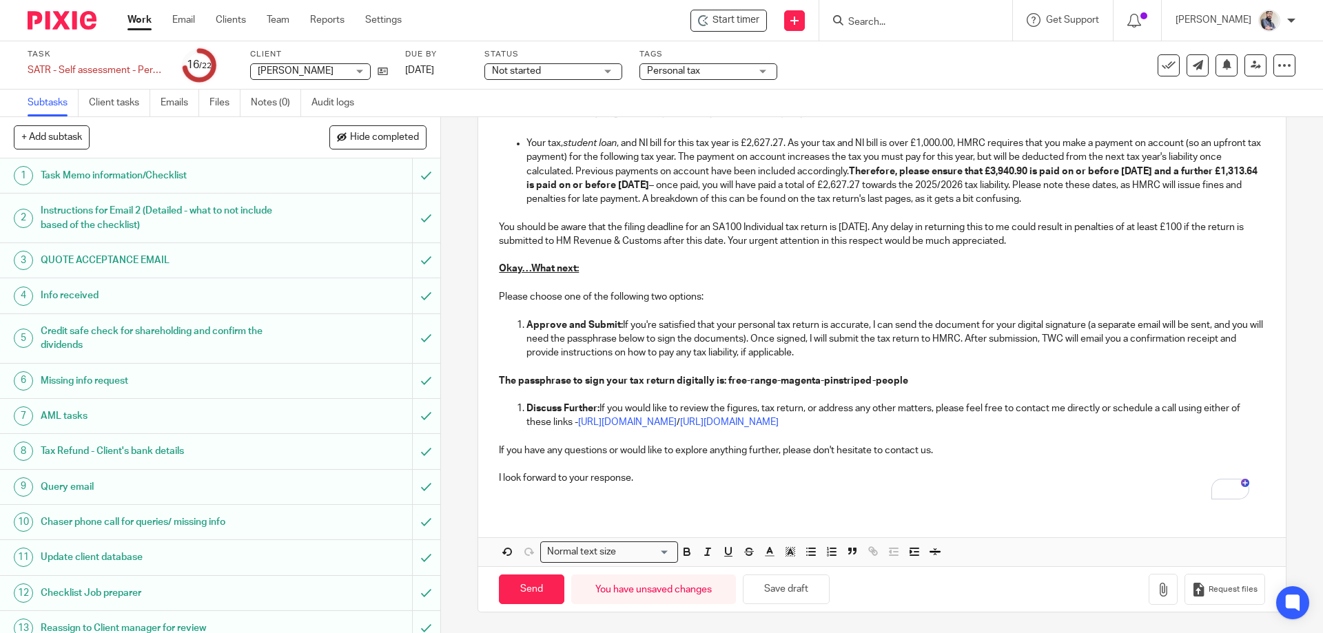
click at [989, 493] on p "To enrich screen reader interactions, please activate Accessibility in Grammarl…" at bounding box center [882, 493] width 766 height 14
drag, startPoint x: 904, startPoint y: 375, endPoint x: 724, endPoint y: 382, distance: 180.0
click at [724, 382] on p "The passphrase to sign your tax return digitally is: free-range-magenta-pinstri…" at bounding box center [882, 381] width 766 height 14
click at [387, 66] on icon at bounding box center [383, 71] width 10 height 10
click at [769, 592] on button "Save draft" at bounding box center [786, 590] width 87 height 30
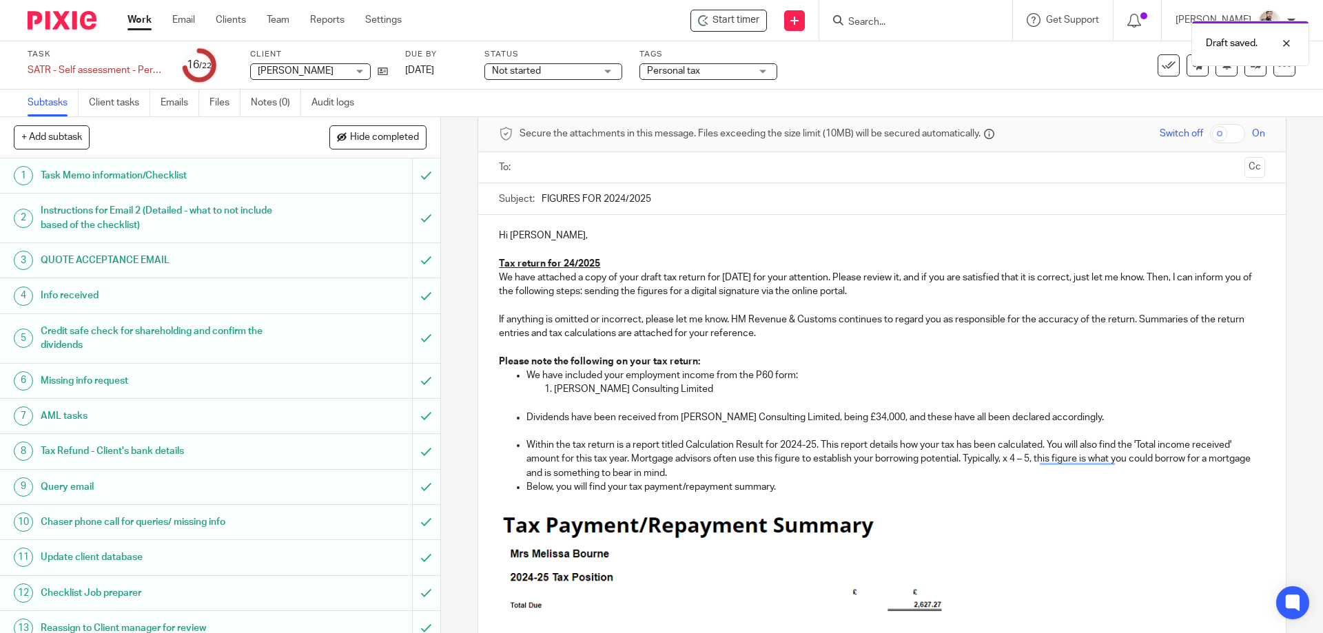
scroll to position [0, 0]
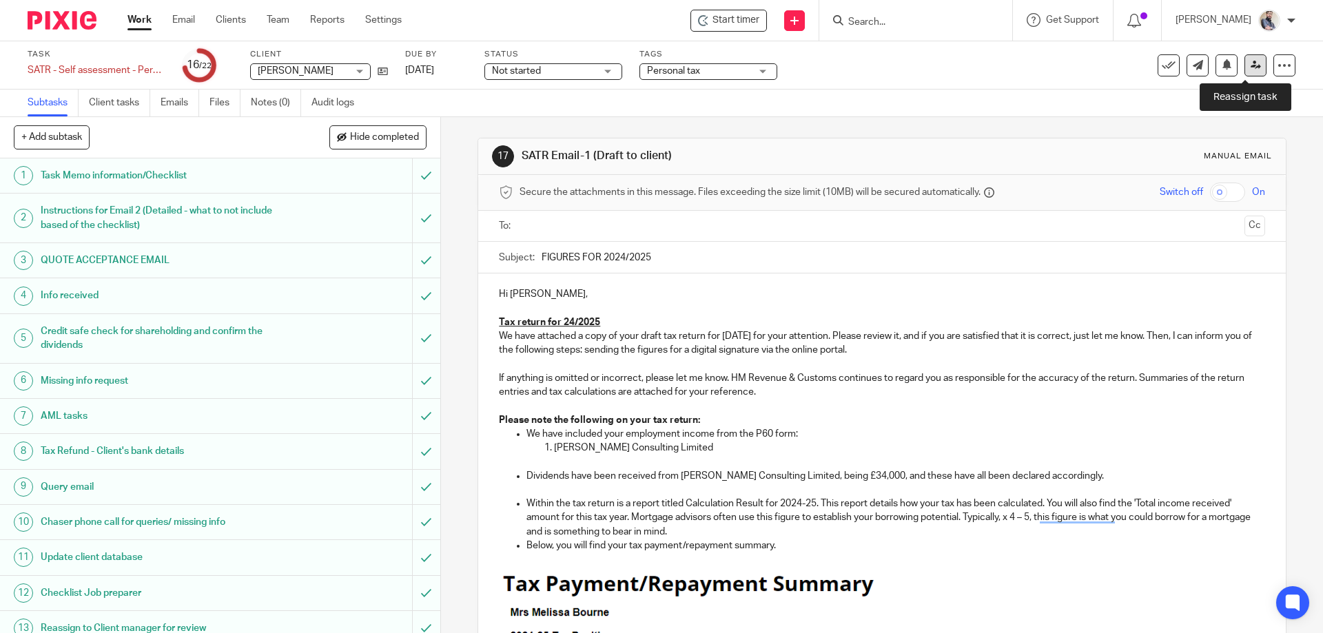
click at [1251, 70] on icon at bounding box center [1256, 65] width 10 height 10
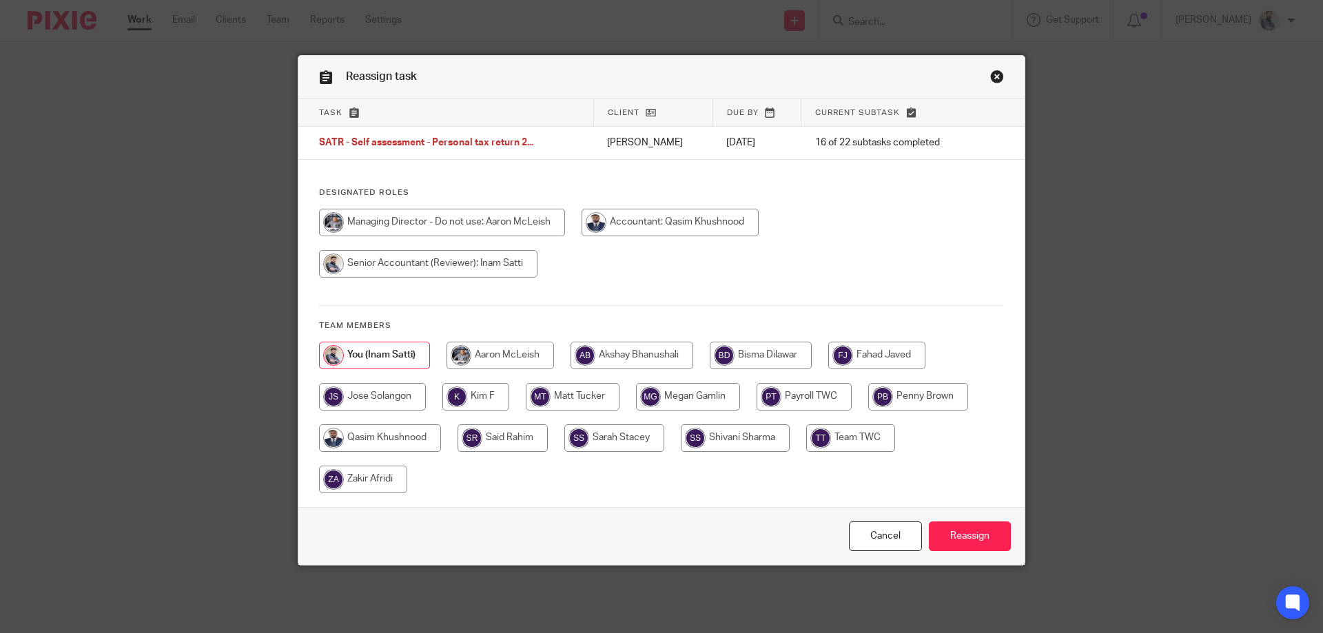
click at [517, 345] on input "radio" at bounding box center [501, 356] width 108 height 28
radio input "true"
click at [977, 536] on input "Reassign" at bounding box center [970, 537] width 82 height 30
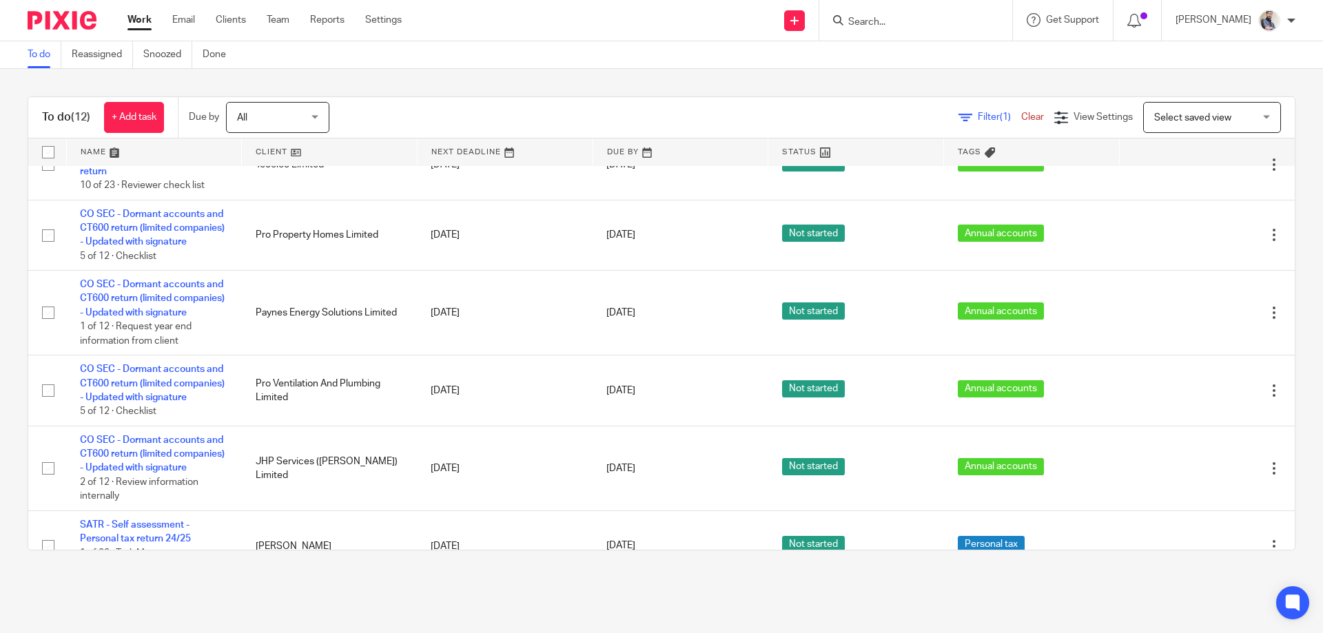
scroll to position [460, 0]
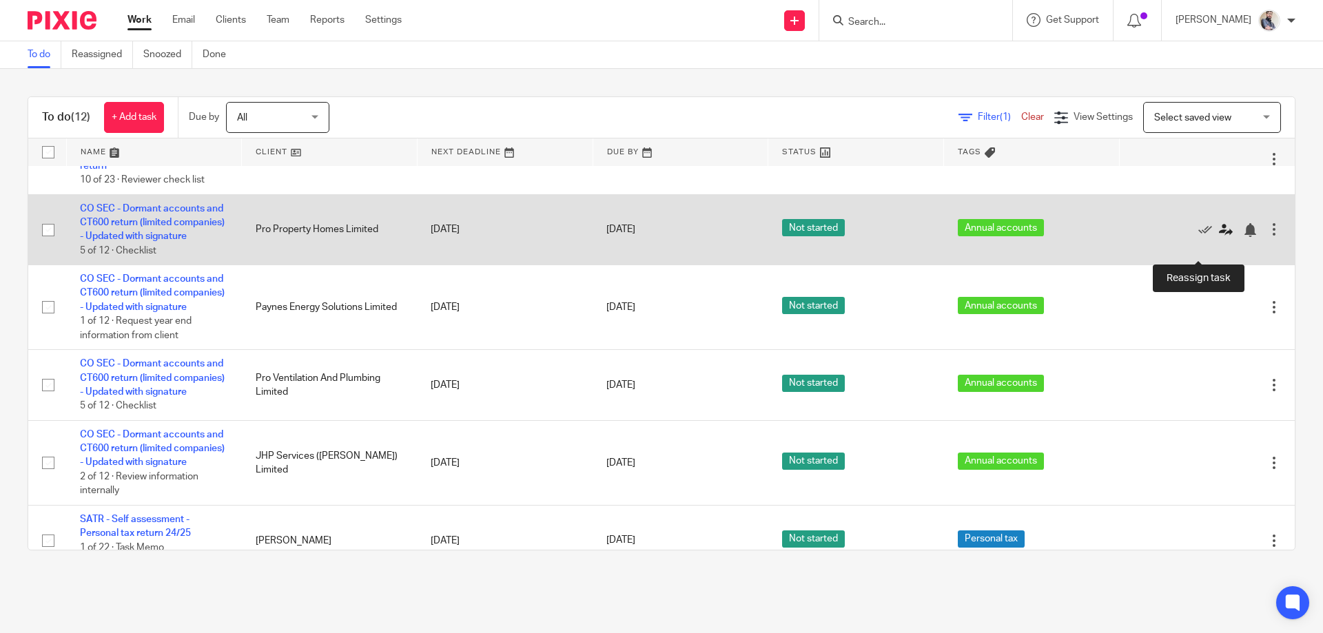
click at [1219, 237] on icon at bounding box center [1226, 230] width 14 height 14
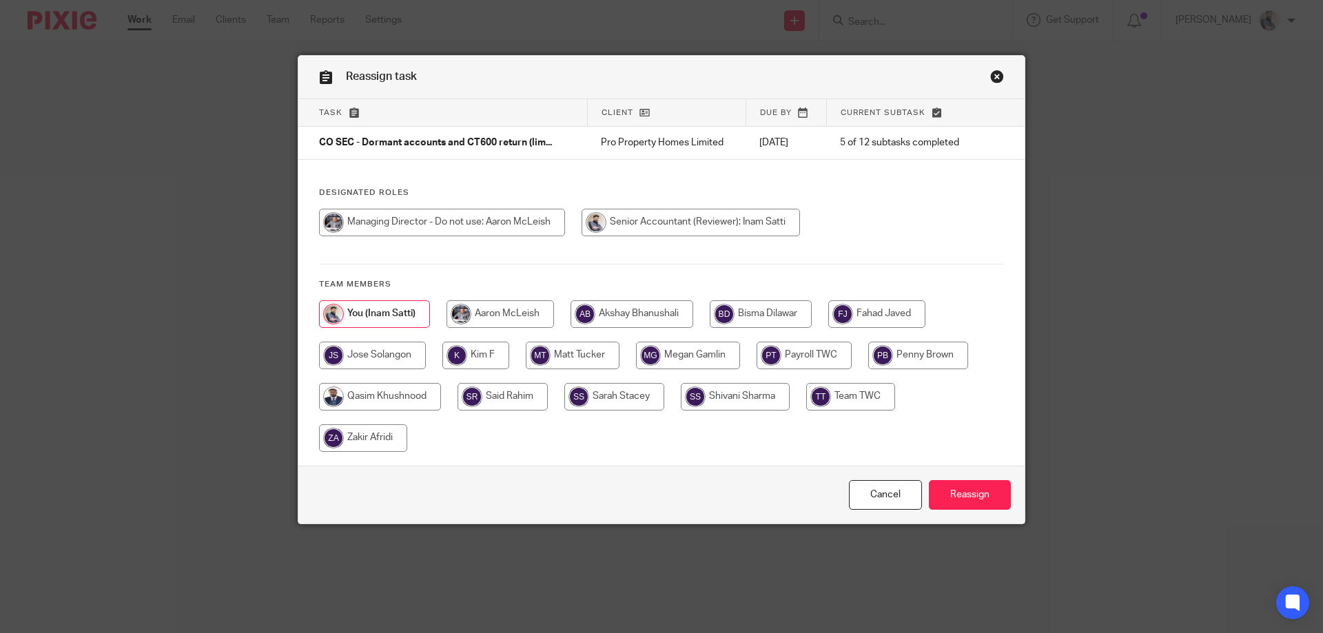
click at [864, 315] on input "radio" at bounding box center [876, 314] width 97 height 28
radio input "true"
click at [976, 502] on input "Reassign" at bounding box center [970, 495] width 82 height 30
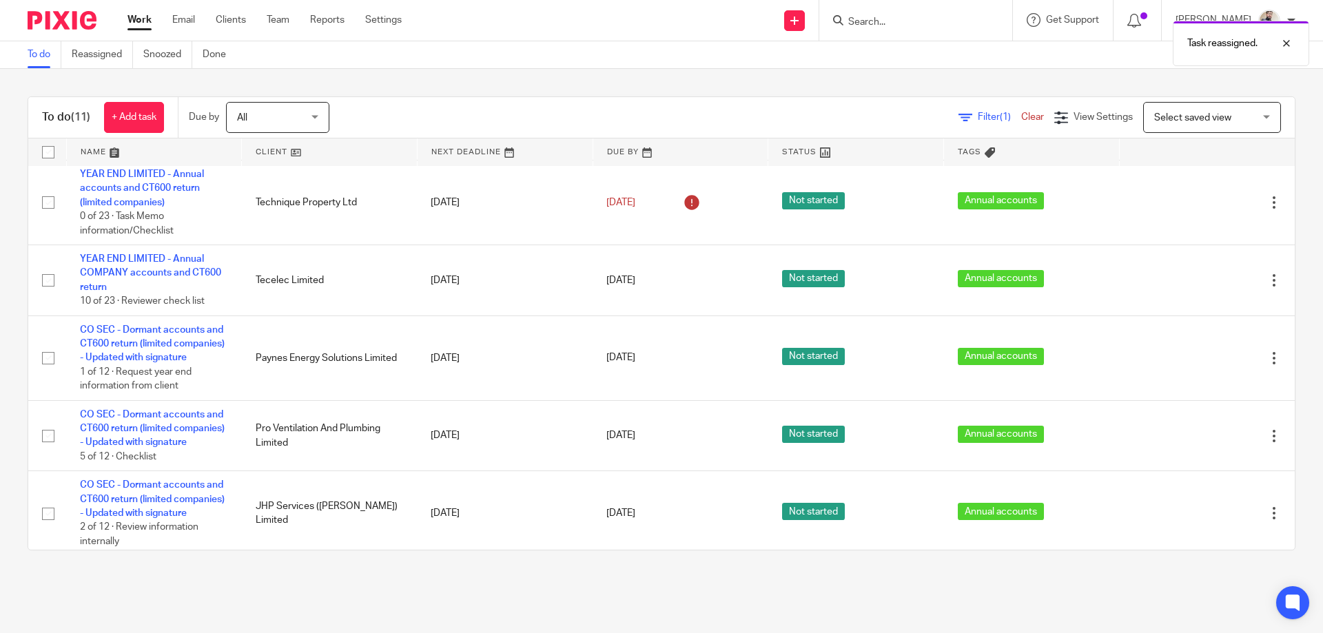
scroll to position [367, 0]
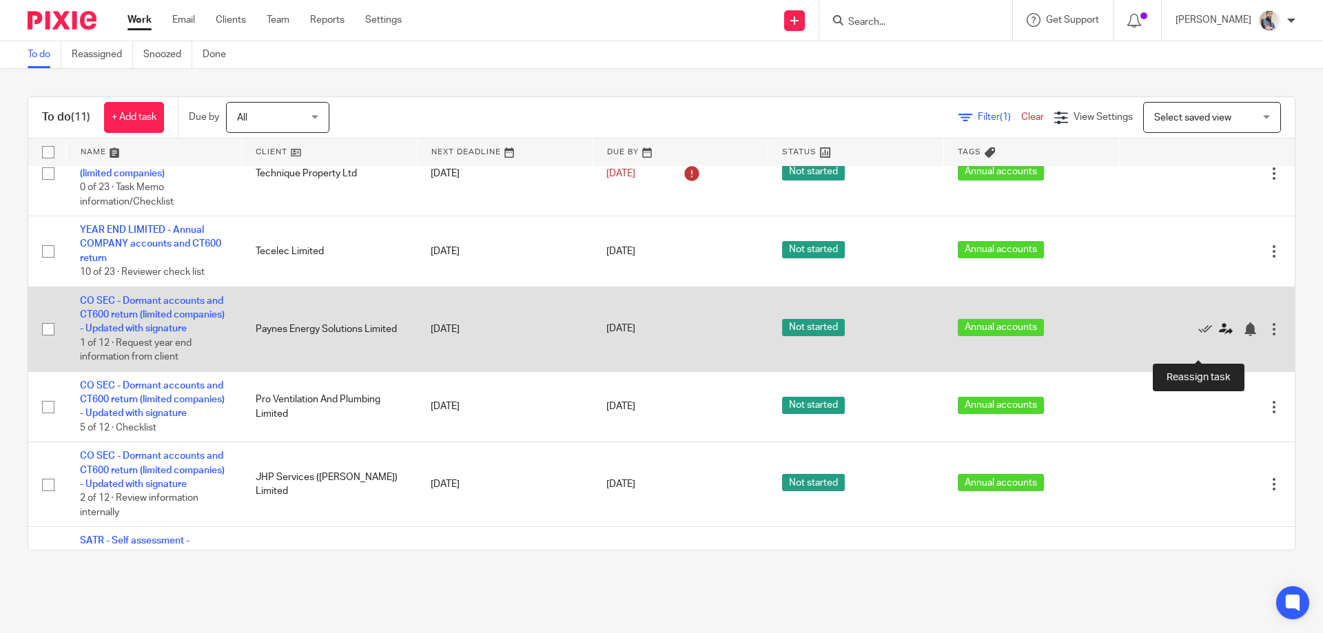
click at [1219, 336] on icon at bounding box center [1226, 330] width 14 height 14
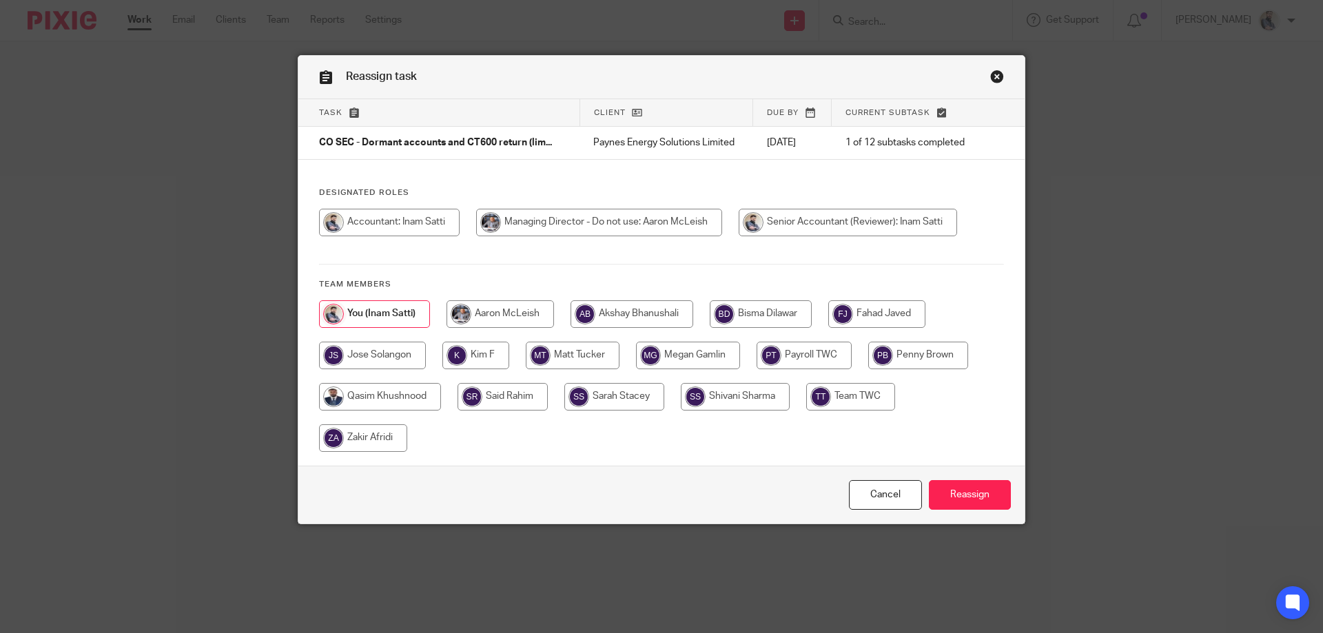
click at [364, 396] on input "radio" at bounding box center [380, 397] width 122 height 28
radio input "true"
click at [968, 499] on input "Reassign" at bounding box center [970, 495] width 82 height 30
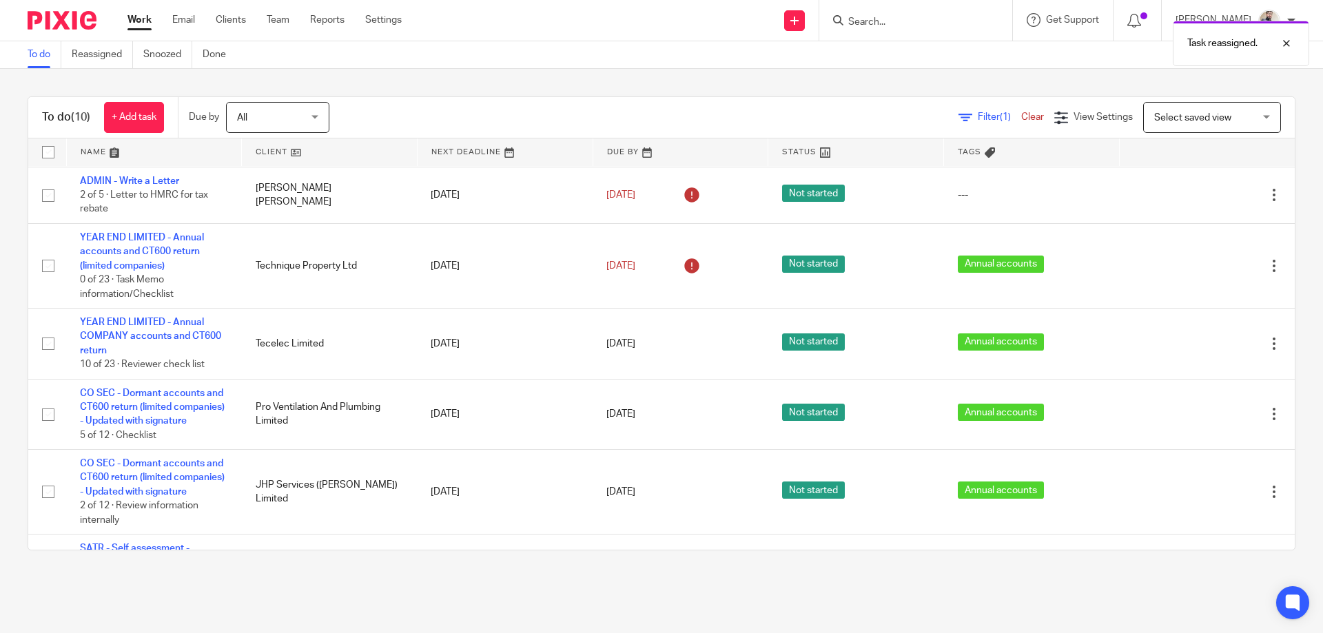
scroll to position [276, 0]
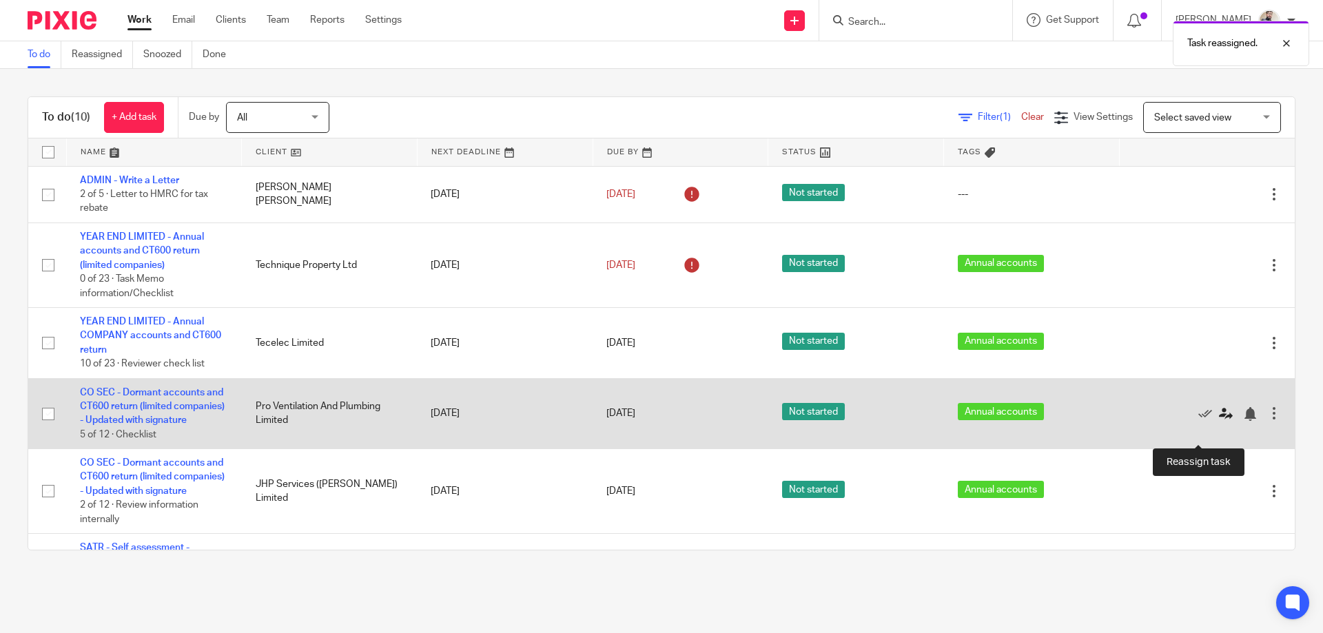
click at [1219, 421] on icon at bounding box center [1226, 414] width 14 height 14
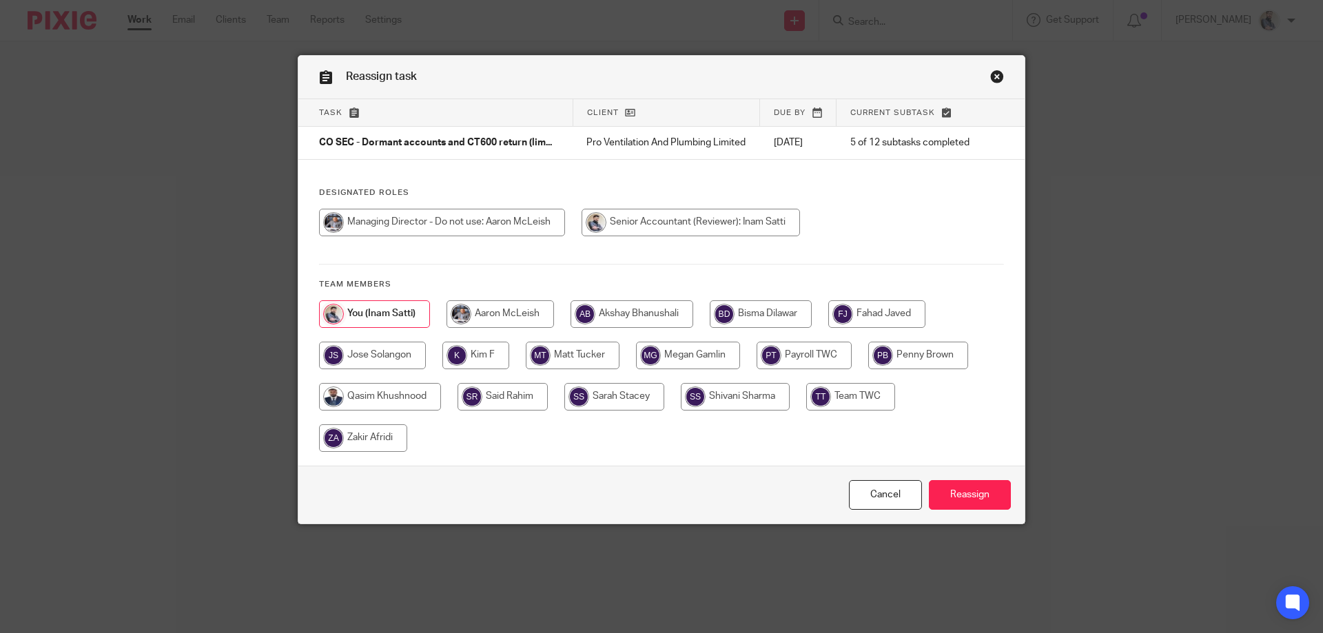
click at [389, 402] on input "radio" at bounding box center [380, 397] width 122 height 28
radio input "true"
click at [977, 509] on input "Reassign" at bounding box center [970, 495] width 82 height 30
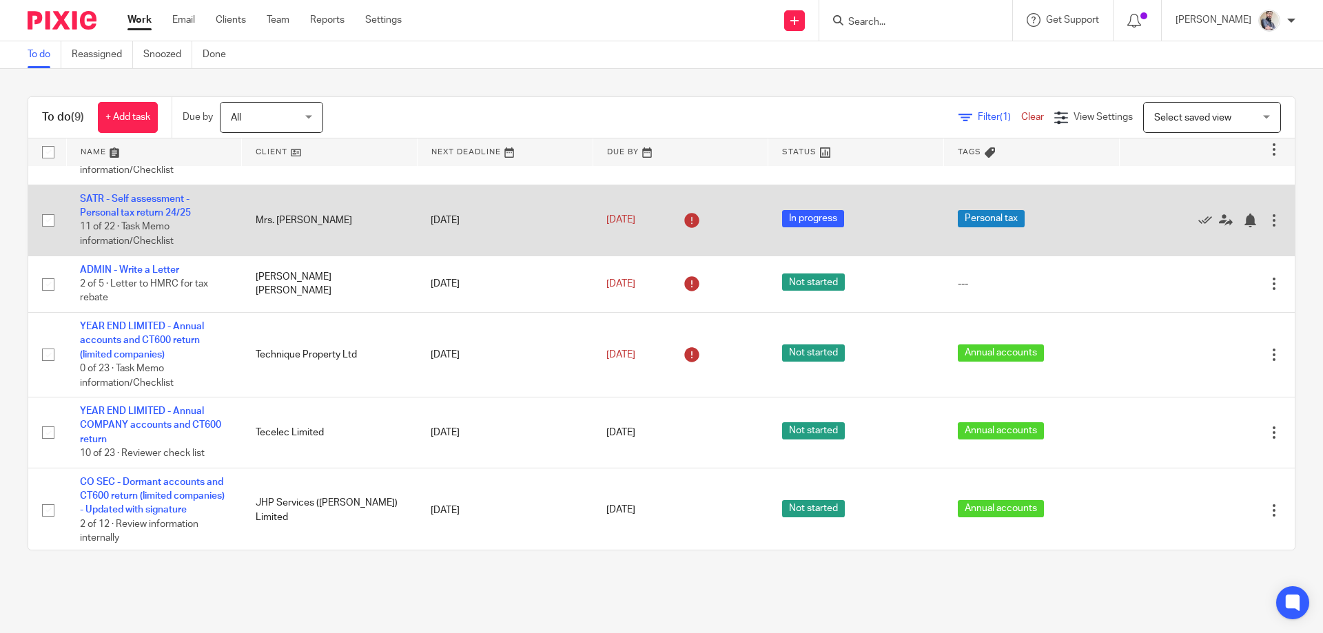
scroll to position [287, 0]
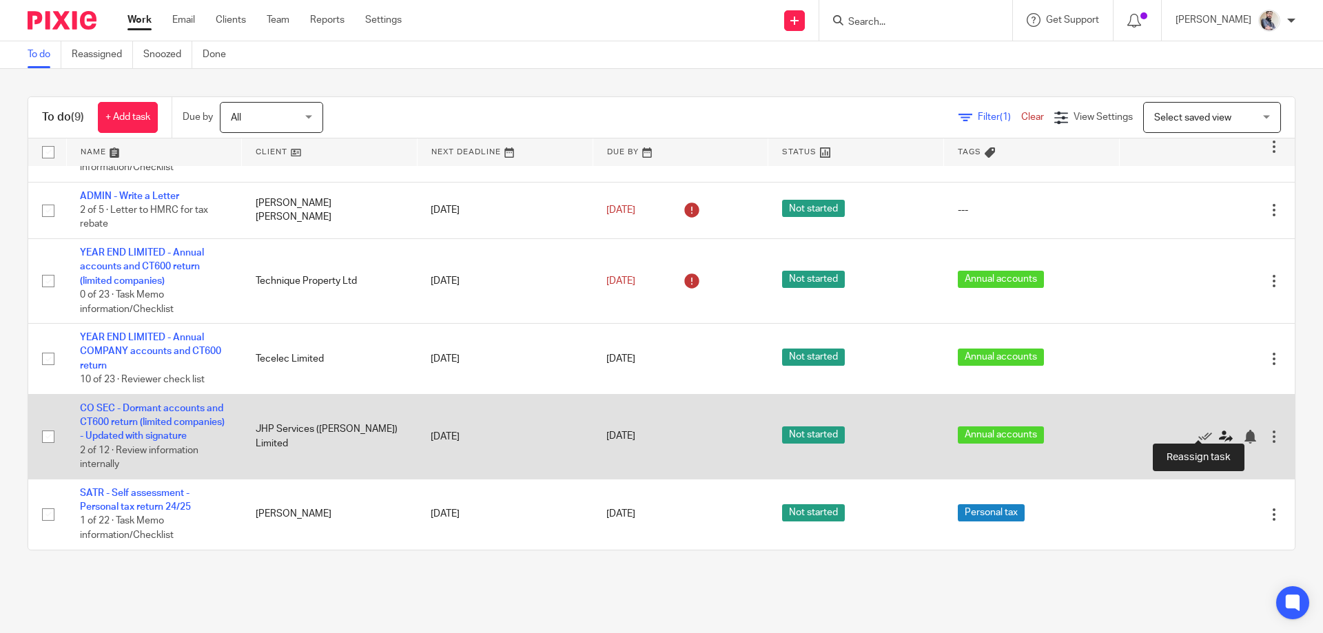
click at [1219, 432] on icon at bounding box center [1226, 437] width 14 height 14
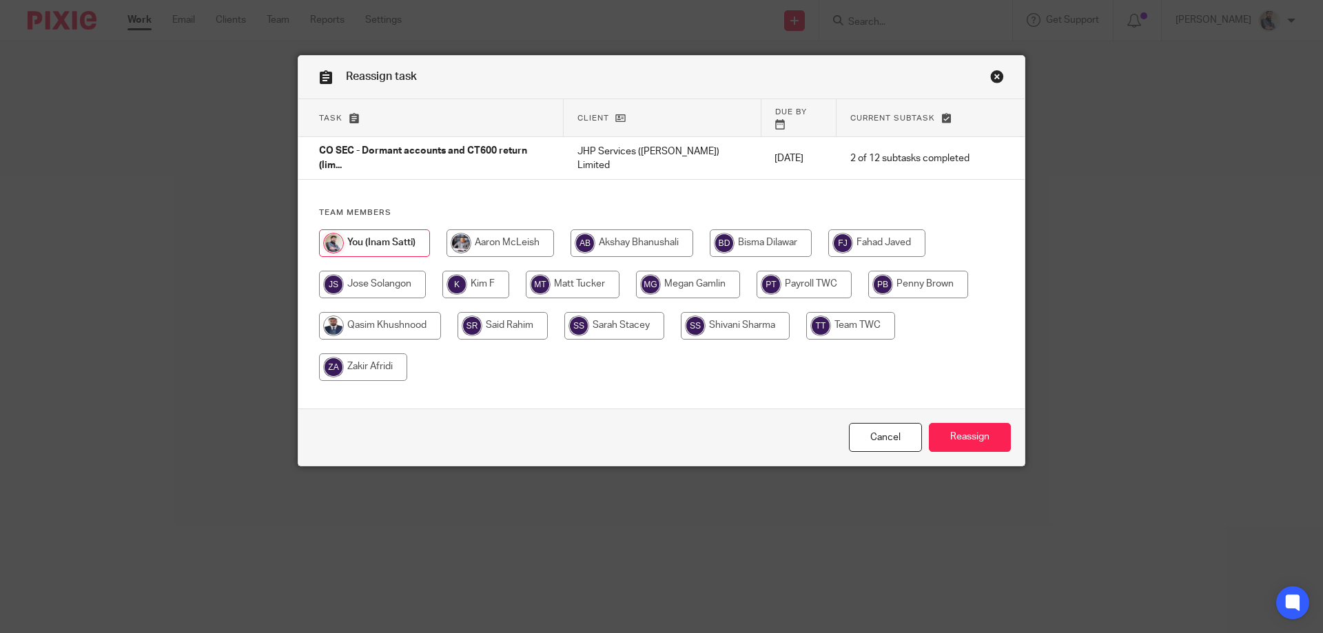
click at [864, 229] on input "radio" at bounding box center [876, 243] width 97 height 28
radio input "true"
click at [952, 445] on input "Reassign" at bounding box center [970, 438] width 82 height 30
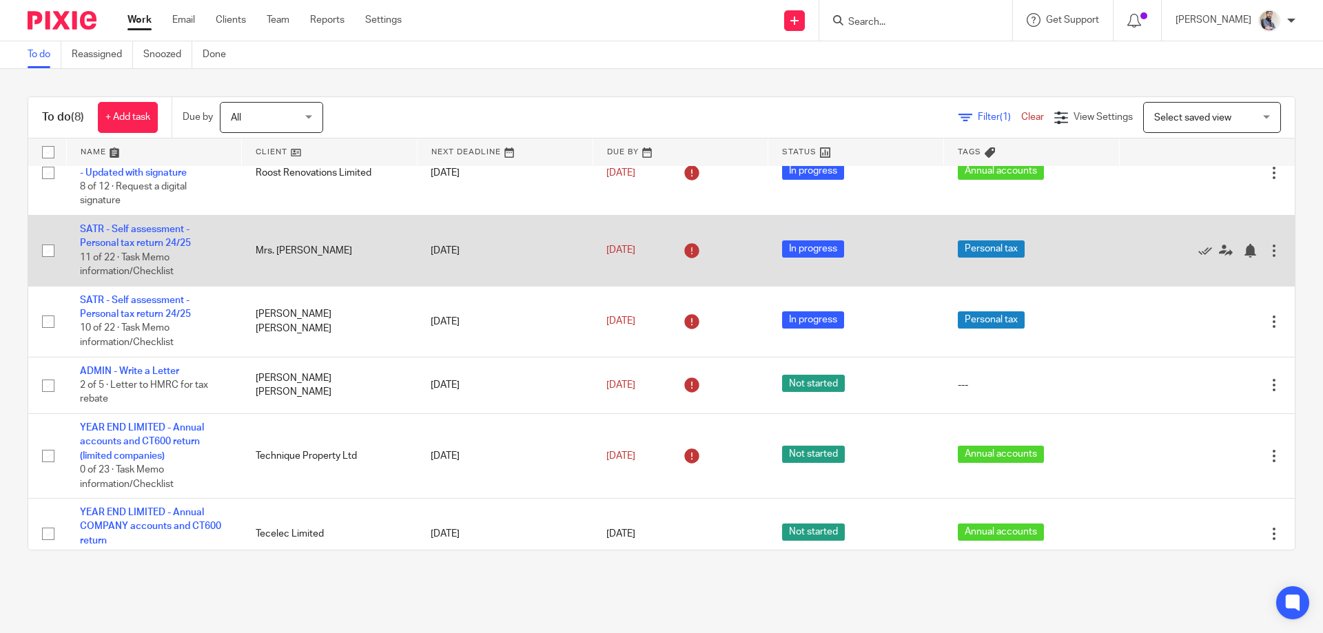
scroll to position [189, 0]
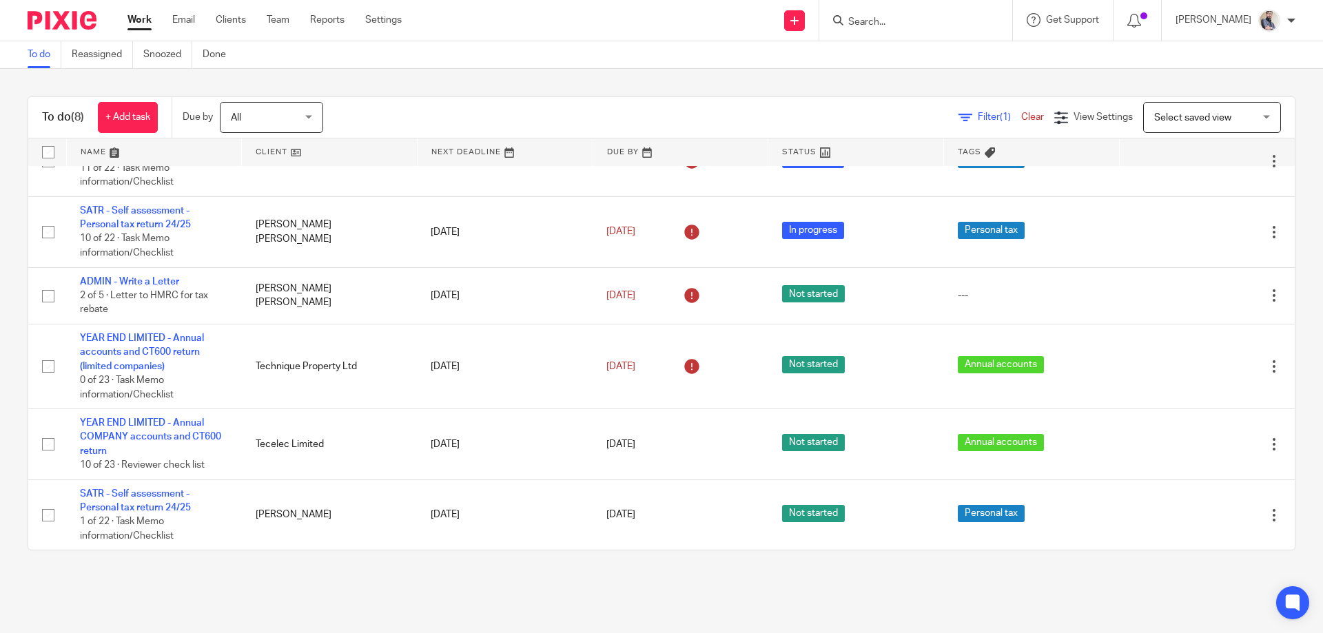
click at [923, 25] on input "Search" at bounding box center [909, 23] width 124 height 12
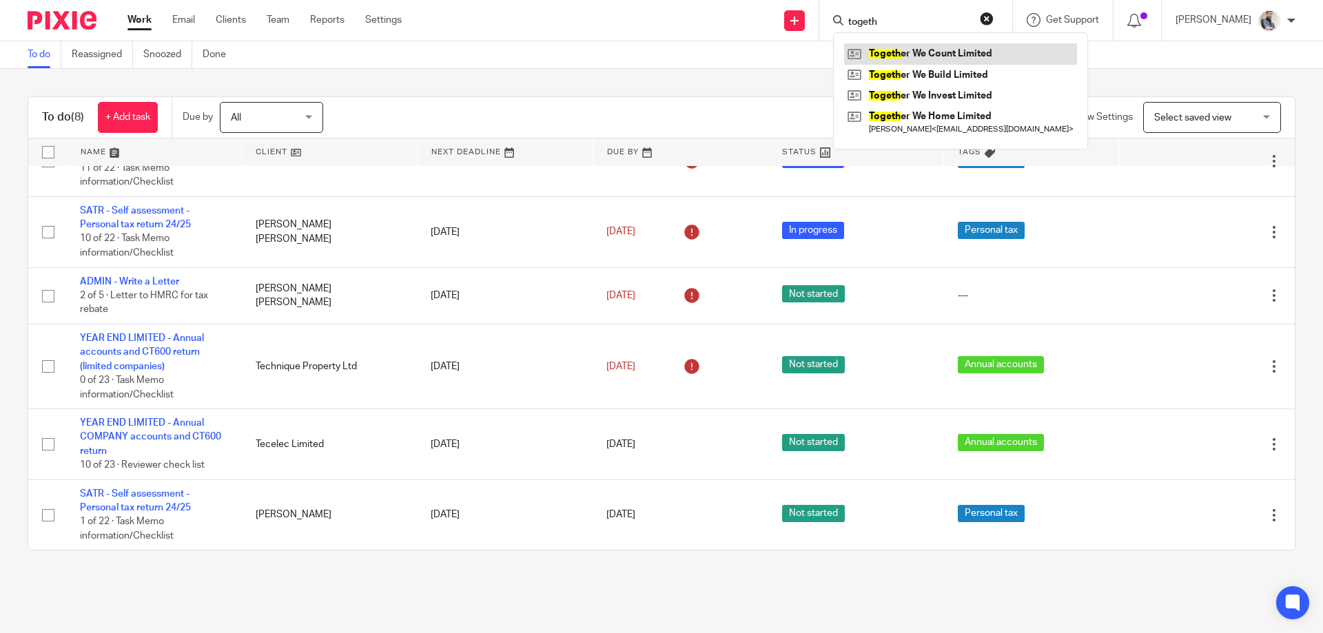
type input "togeth"
click at [936, 53] on link at bounding box center [960, 53] width 233 height 21
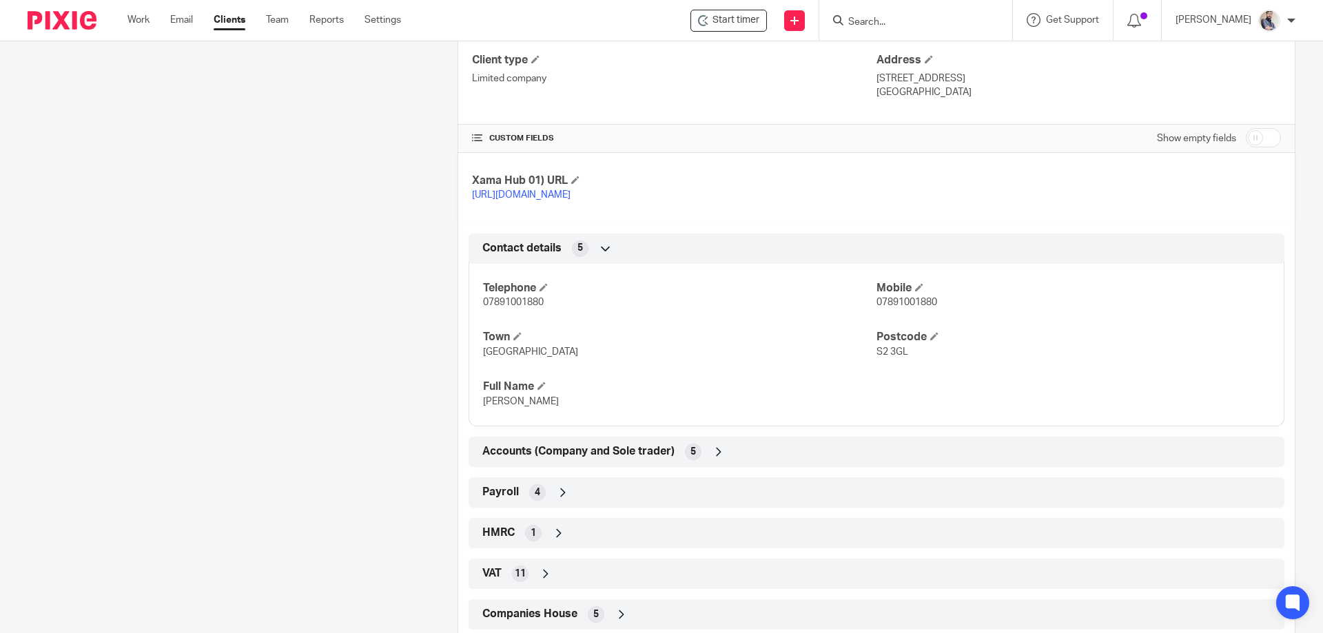
scroll to position [551, 0]
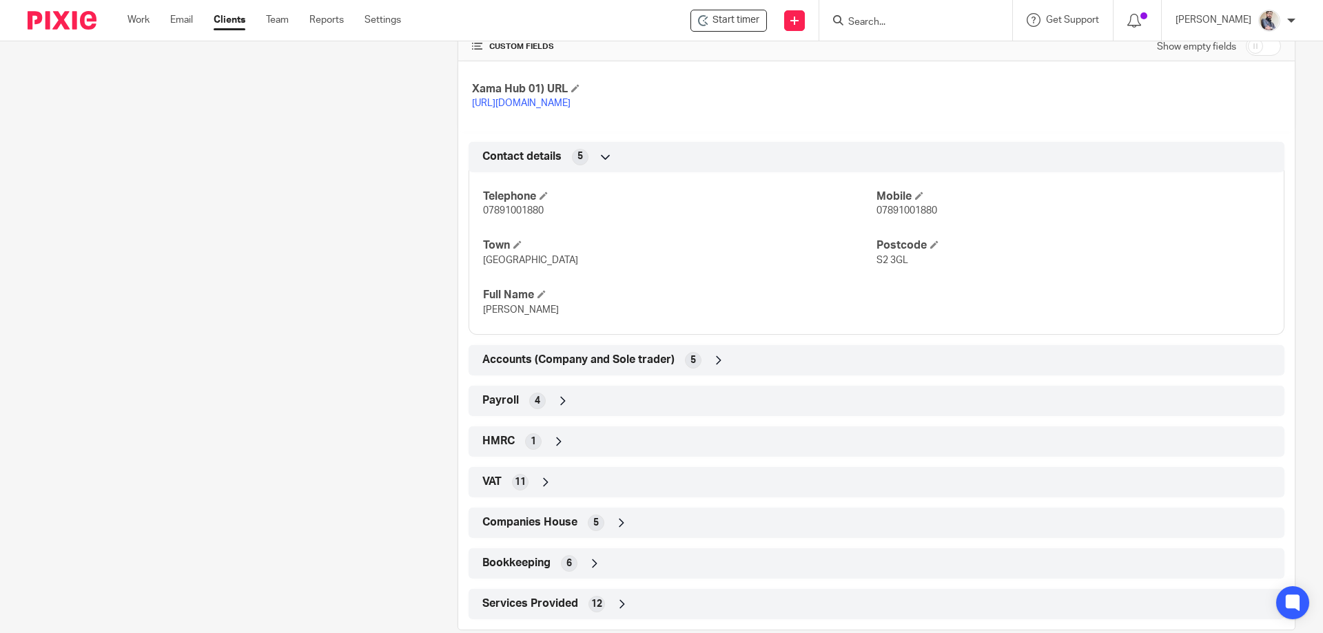
click at [606, 367] on span "Accounts (Company and Sole trader)" at bounding box center [578, 360] width 192 height 14
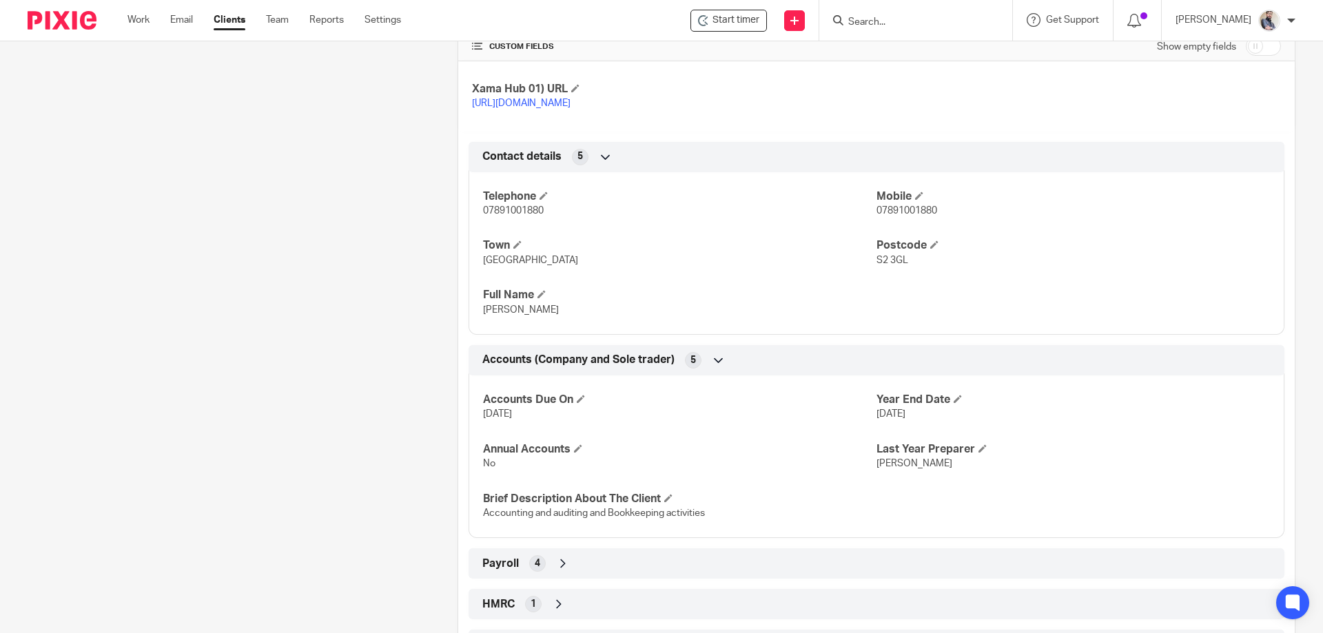
scroll to position [753, 0]
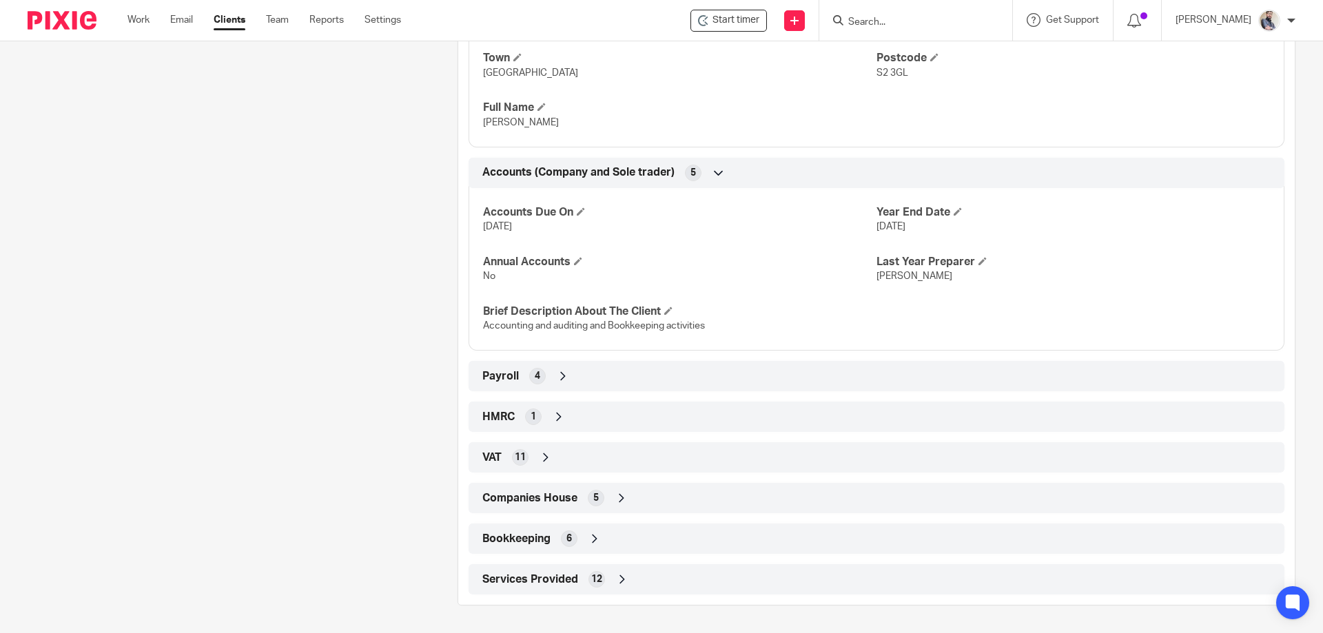
click at [536, 501] on span "Companies House" at bounding box center [529, 498] width 95 height 14
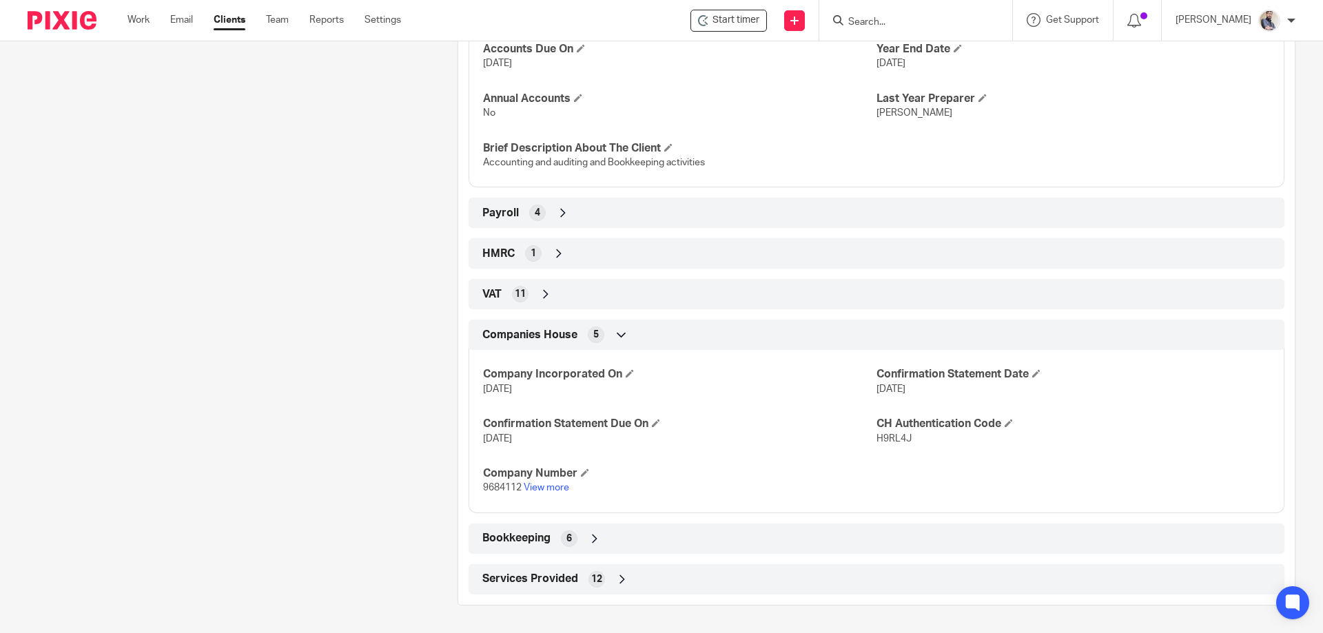
scroll to position [916, 0]
click at [493, 492] on span "9684112" at bounding box center [502, 488] width 39 height 10
click at [888, 437] on span "H9RL4J" at bounding box center [894, 439] width 35 height 10
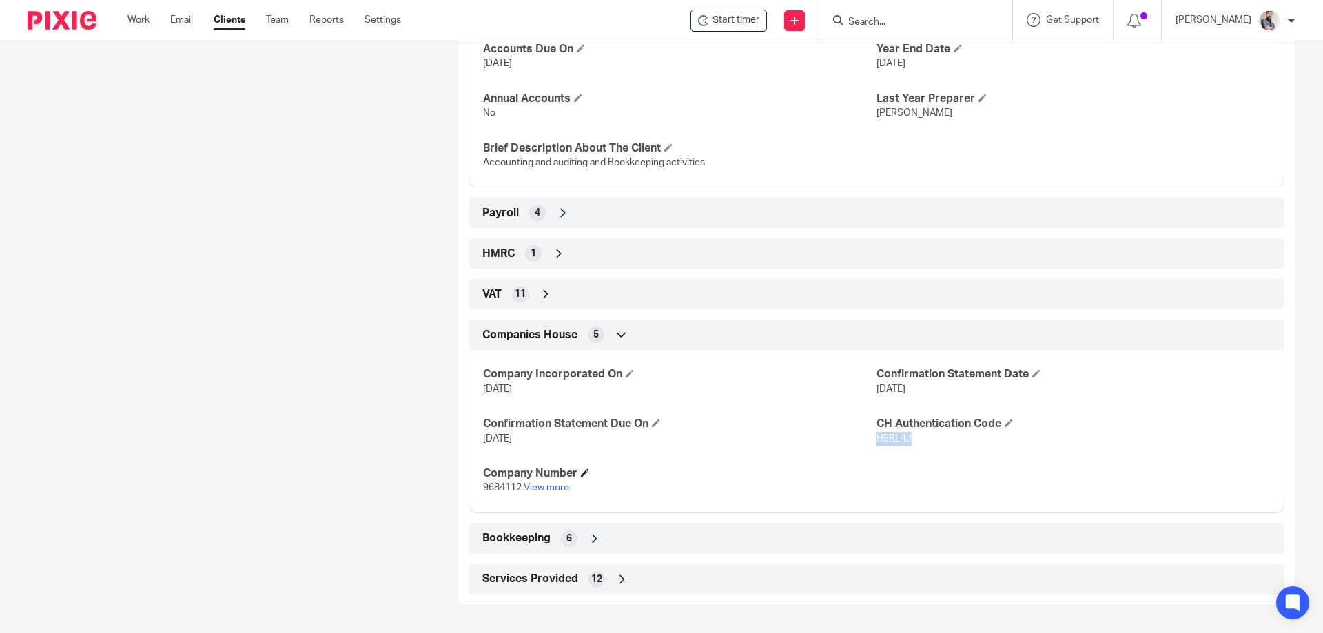
copy span "H9RL4J"
